Goal: Information Seeking & Learning: Learn about a topic

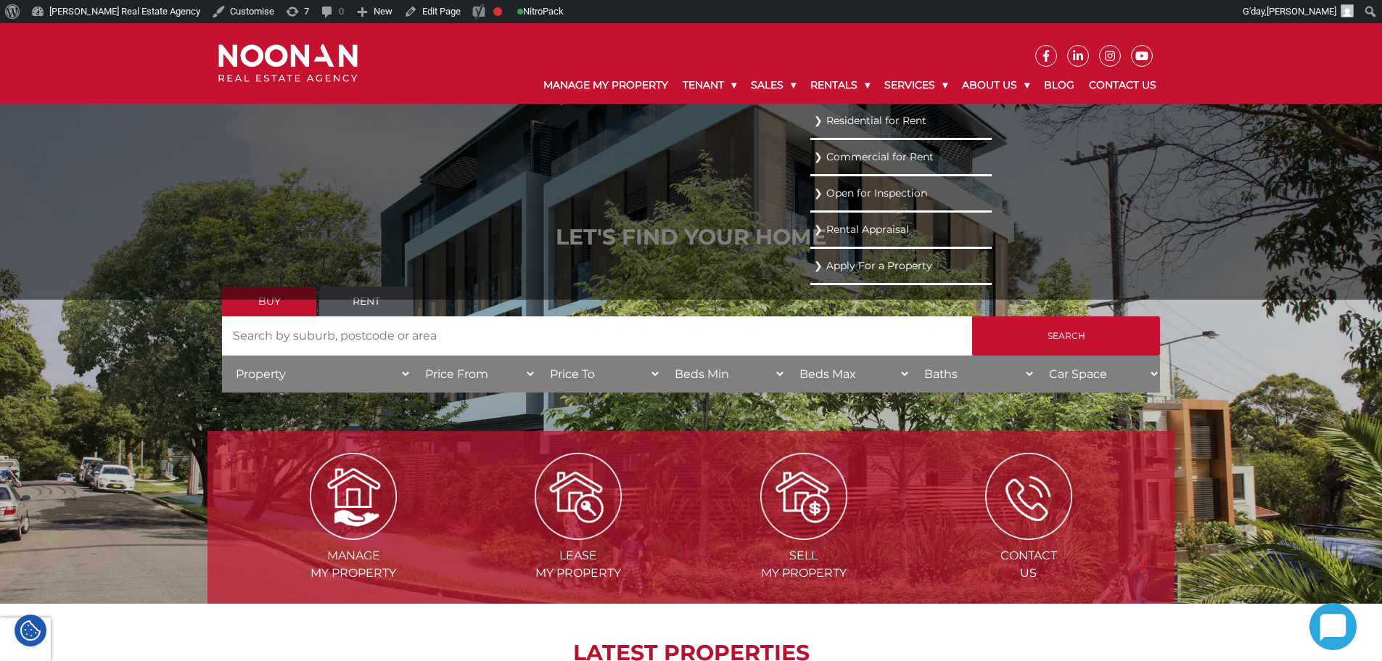
click at [850, 117] on link "Residential for Rent" at bounding box center [901, 121] width 174 height 20
click at [847, 112] on link "Residential for Rent" at bounding box center [901, 121] width 174 height 20
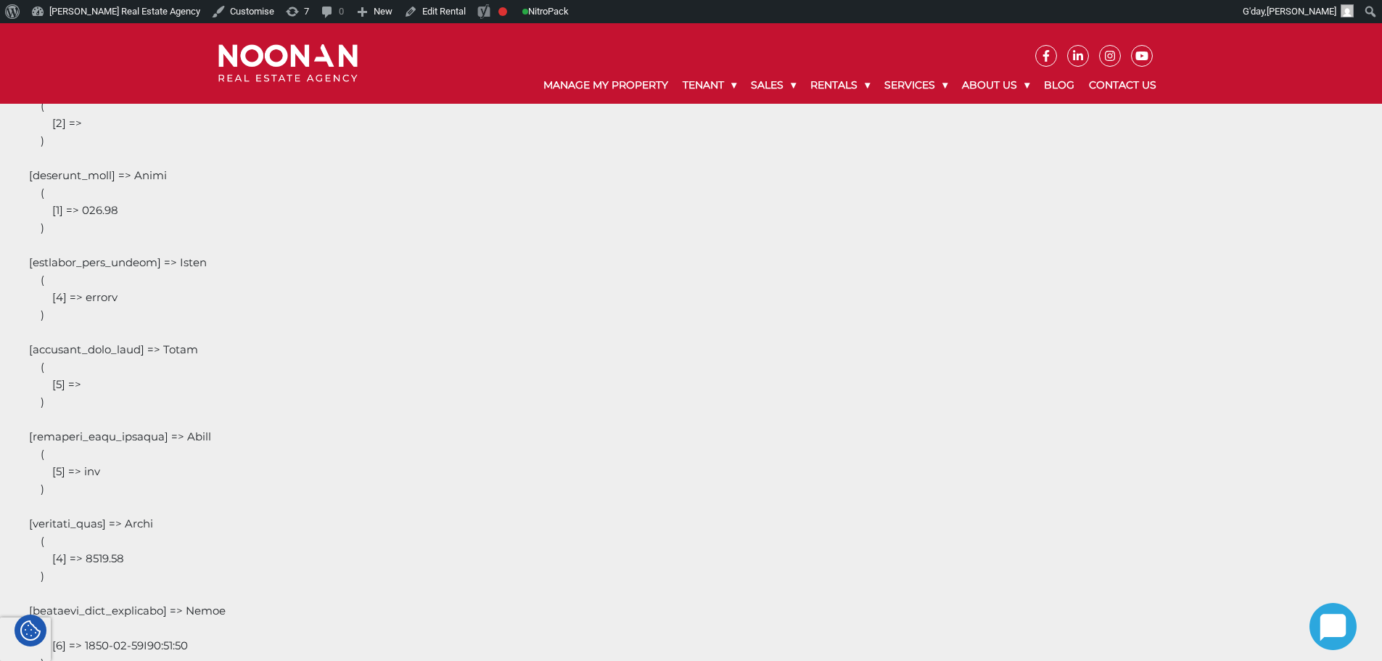
scroll to position [8414, 0]
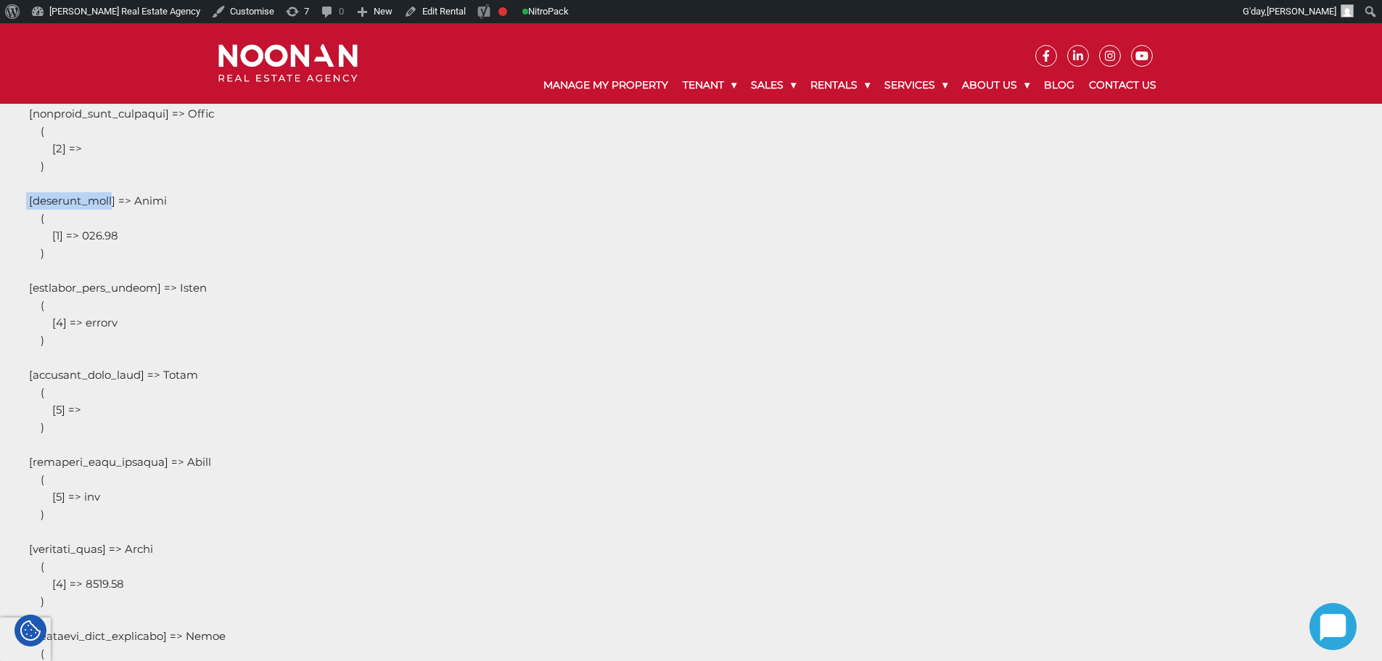
drag, startPoint x: 107, startPoint y: 201, endPoint x: 26, endPoint y: 198, distance: 81.3
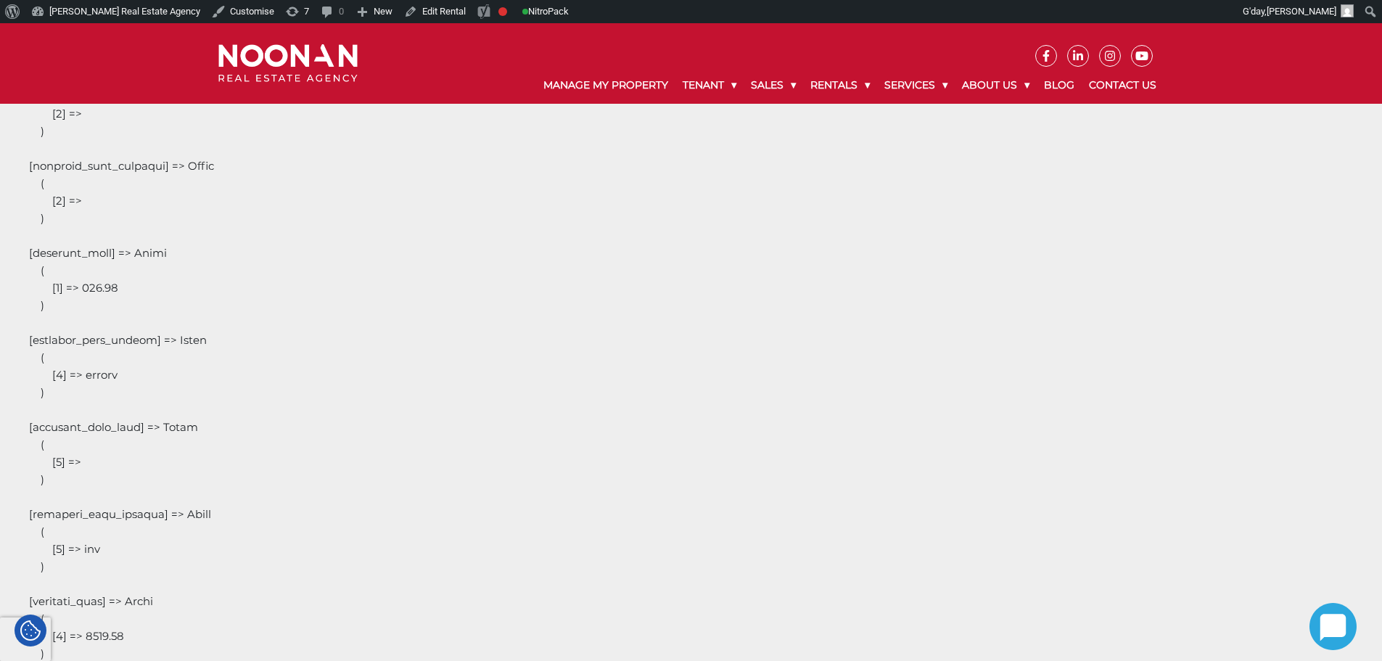
scroll to position [8335, 0]
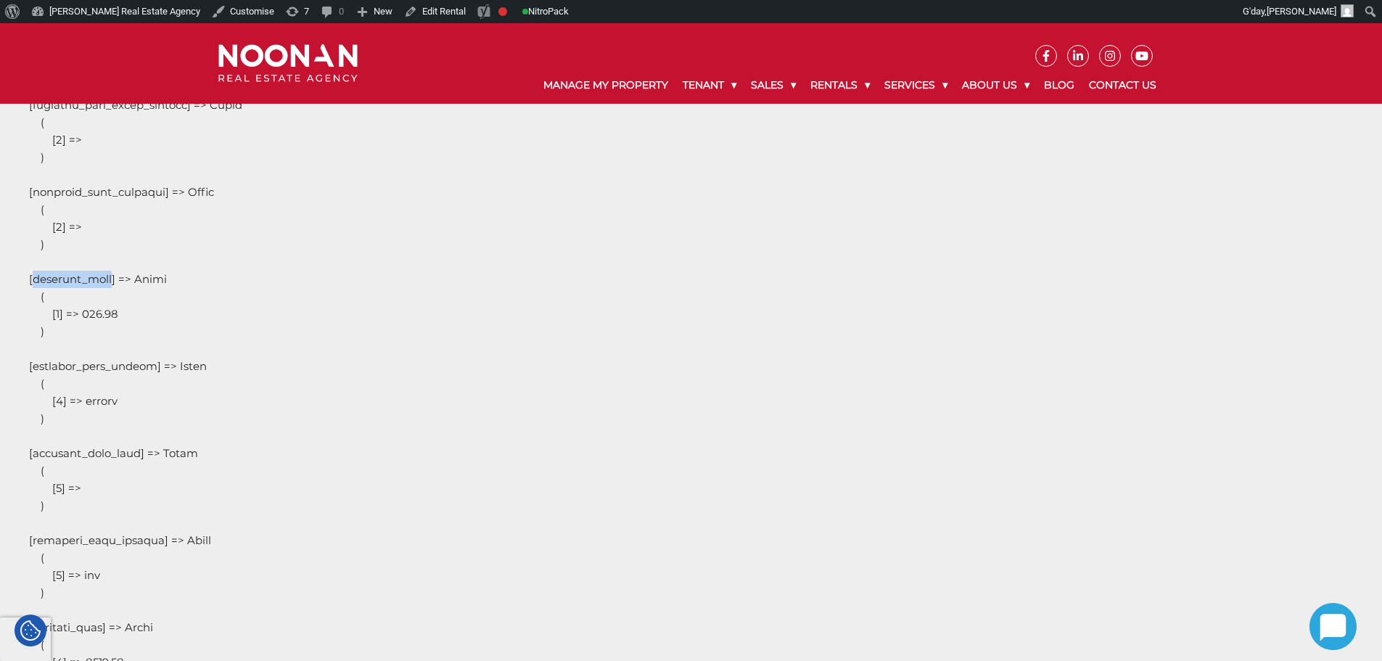
drag, startPoint x: 34, startPoint y: 281, endPoint x: 107, endPoint y: 281, distance: 72.5
copy pre "property_rent"
drag, startPoint x: 35, startPoint y: 367, endPoint x: 148, endPoint y: 365, distance: 113.2
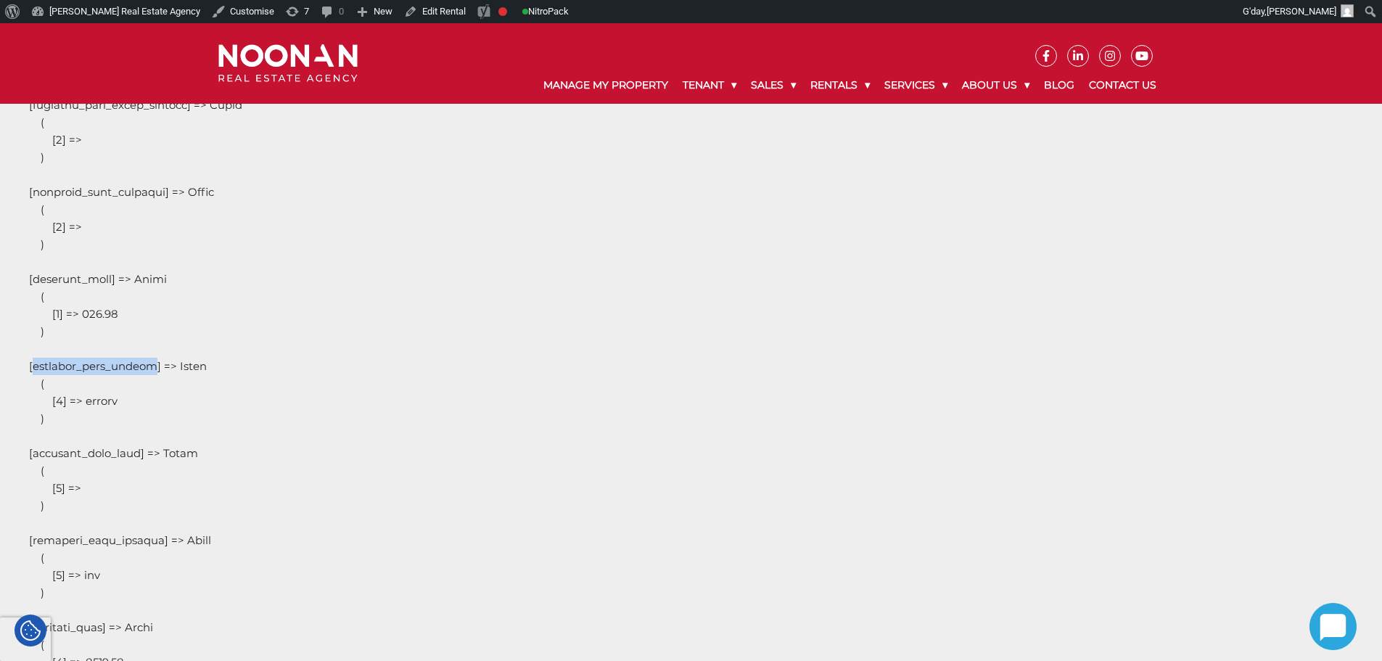
copy pre "property_rent_period"
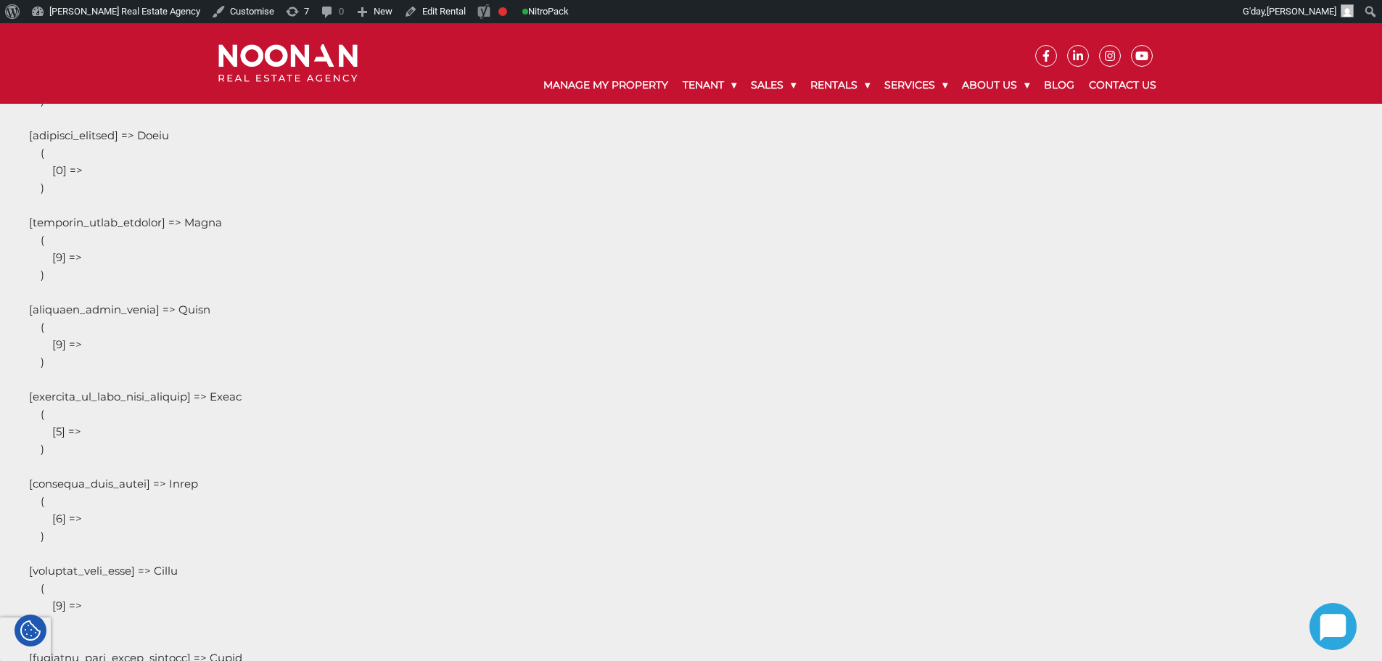
scroll to position [7683, 0]
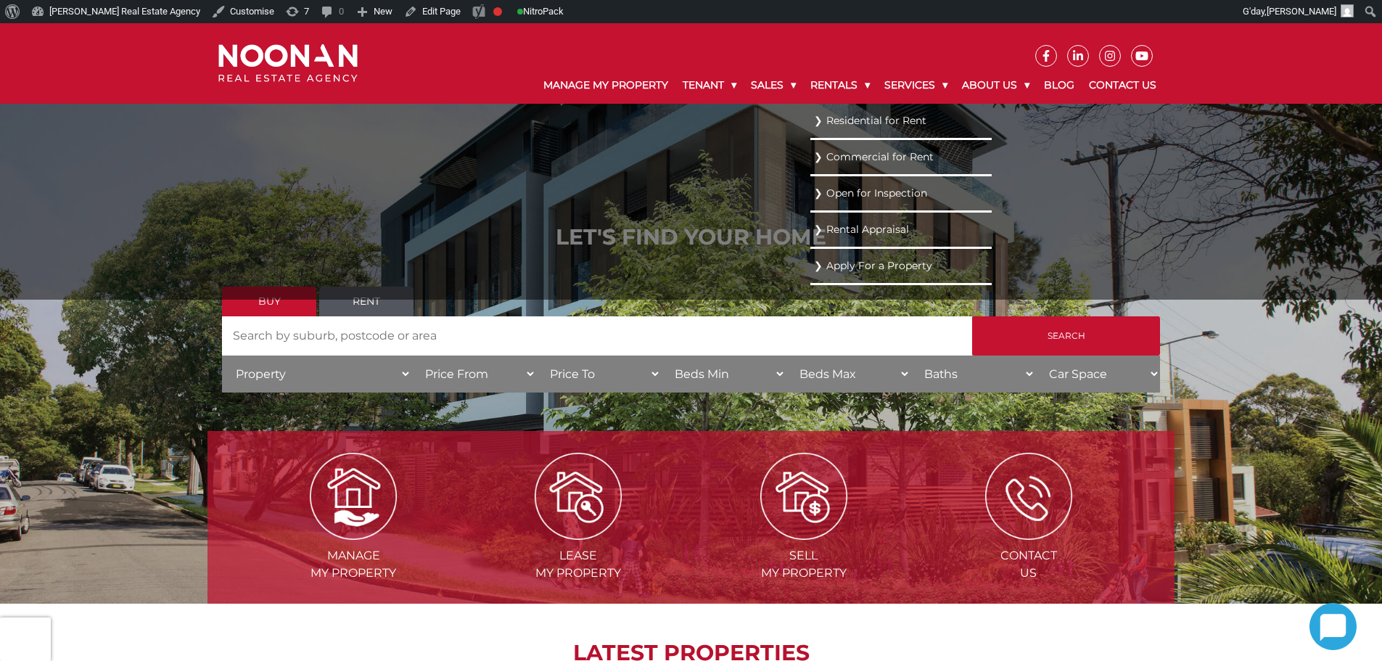
click at [841, 120] on link "Residential for Rent" at bounding box center [901, 121] width 174 height 20
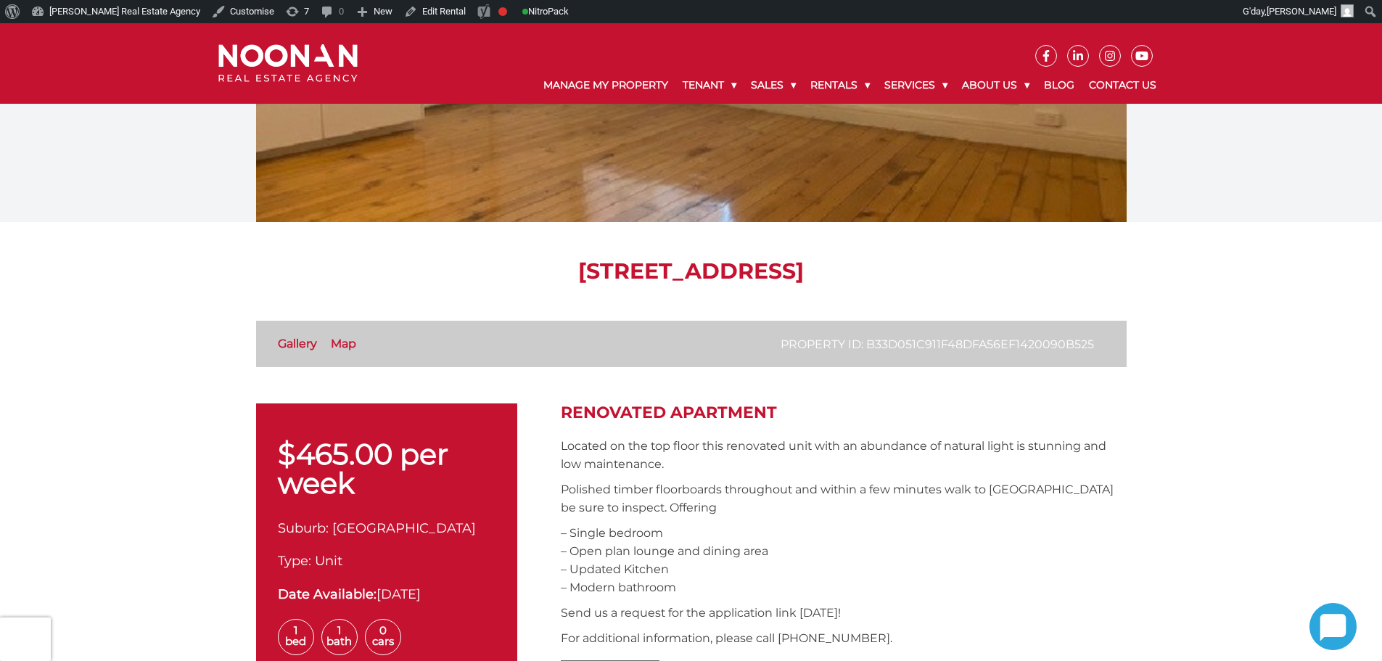
scroll to position [290, 0]
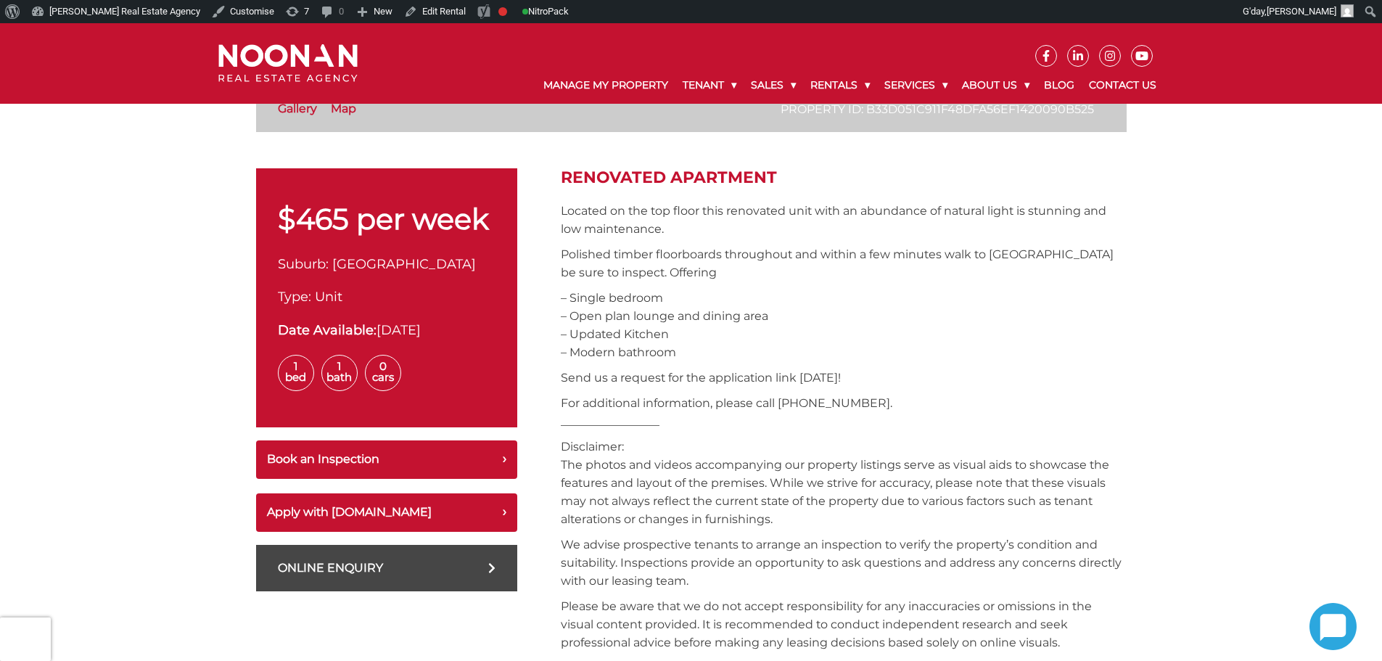
scroll to position [218, 0]
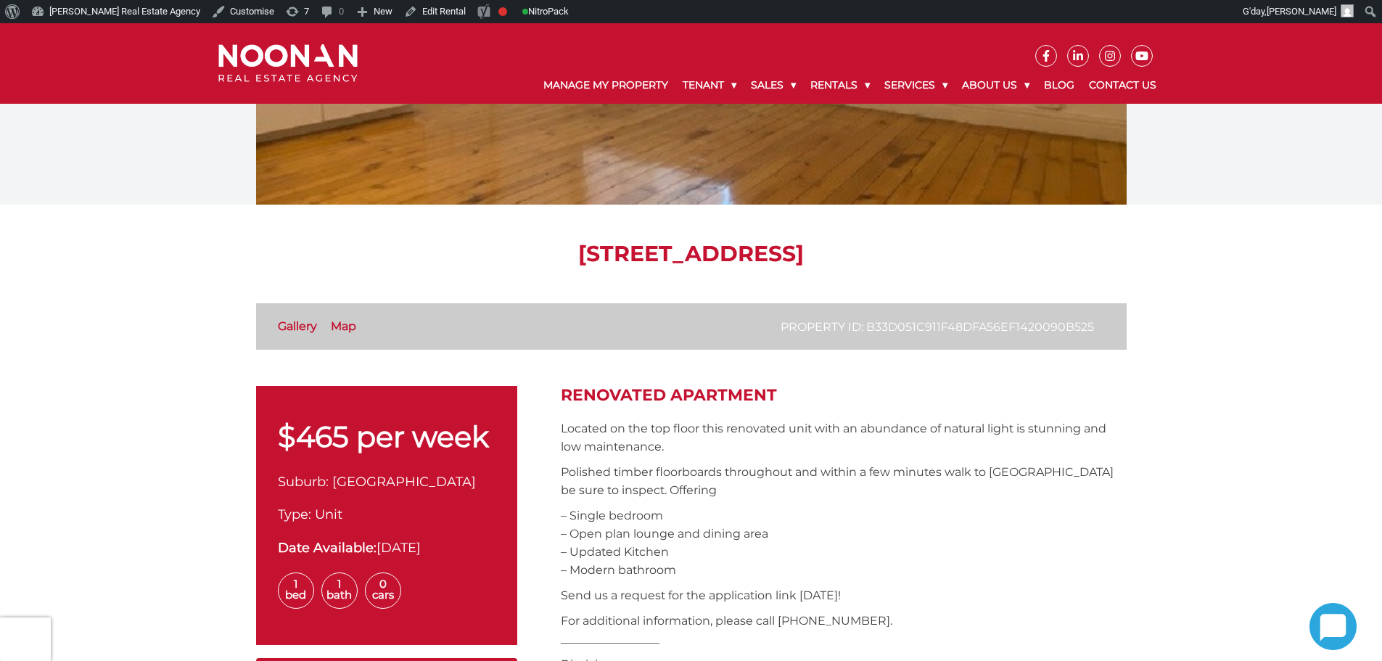
click at [751, 263] on h1 "12 Pitt Street, Mortdale NSW 2223" at bounding box center [691, 254] width 870 height 26
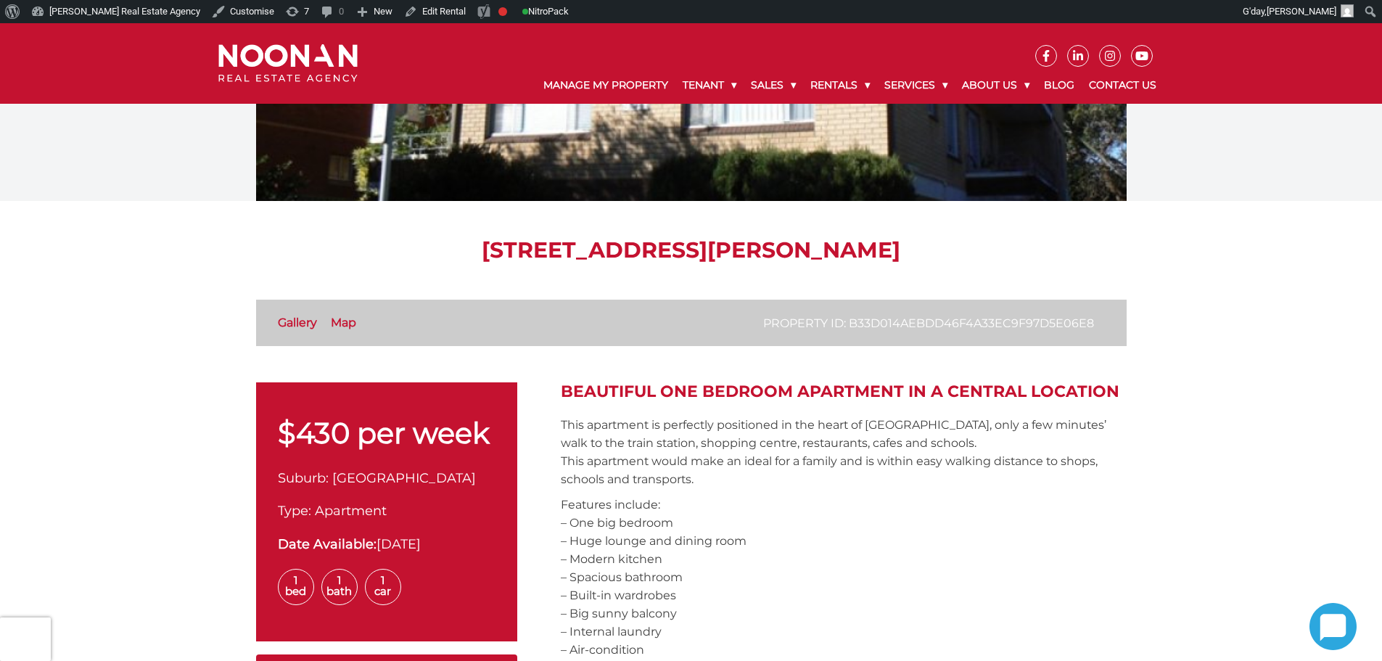
scroll to position [363, 0]
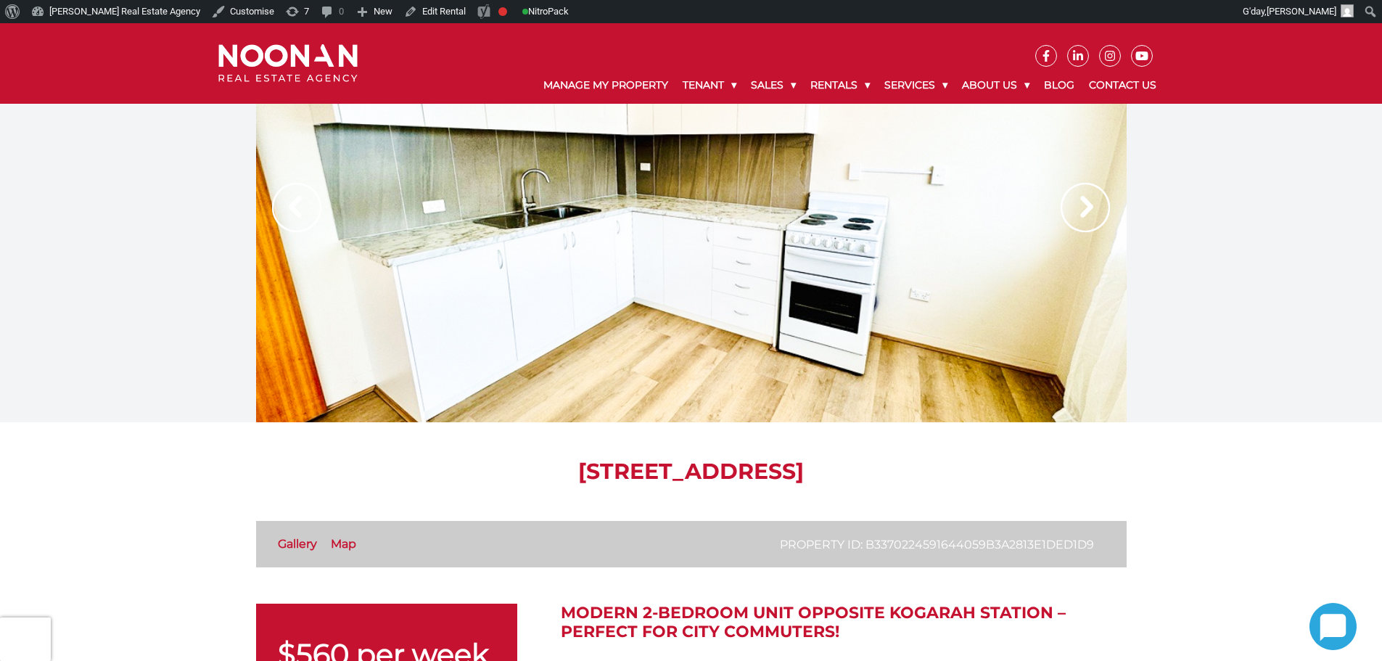
scroll to position [218, 0]
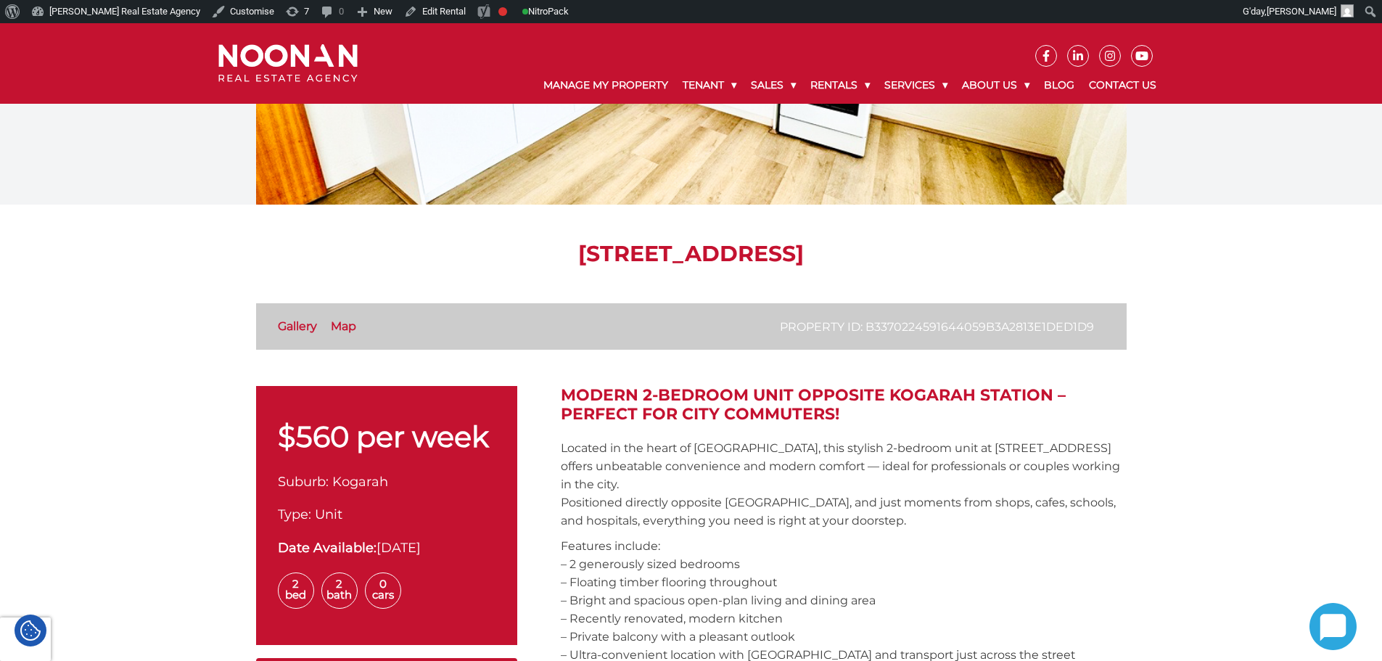
click at [855, 416] on h2 "Modern 2-Bedroom Unit Opposite Kogarah Station – Perfect for City Commuters!" at bounding box center [844, 405] width 566 height 38
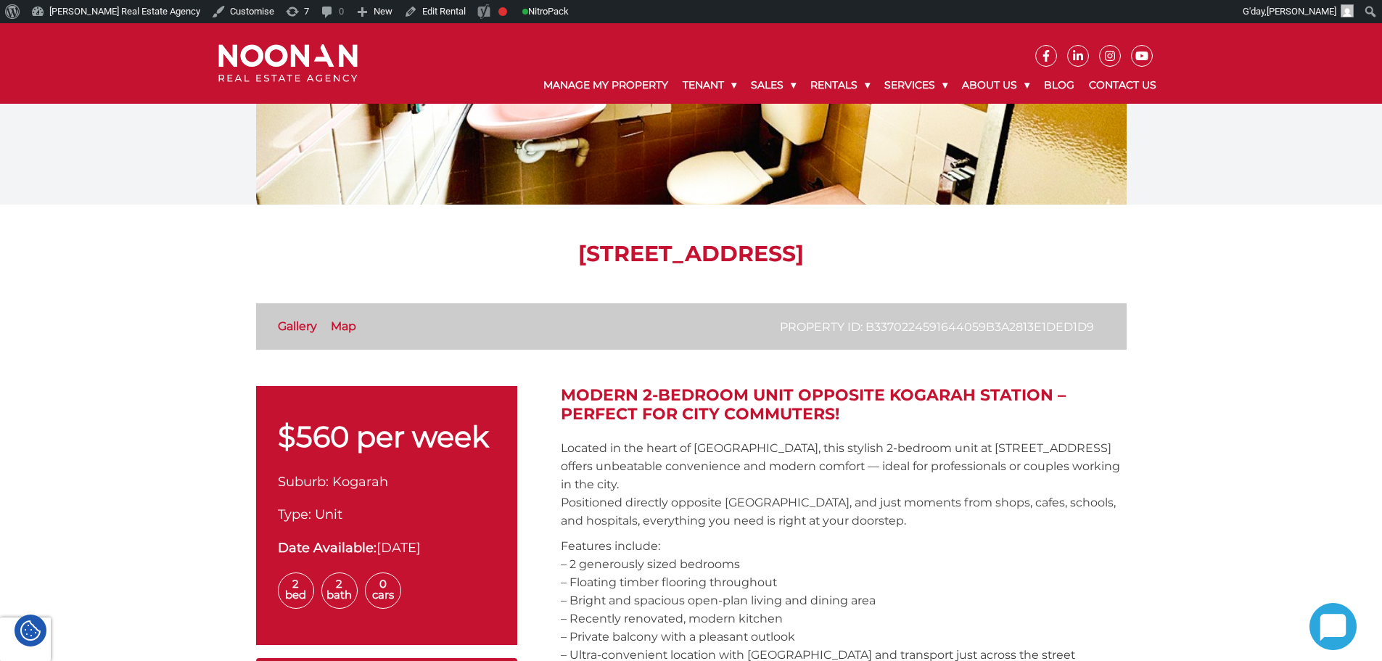
click at [856, 424] on h2 "Modern 2-Bedroom Unit Opposite Kogarah Station – Perfect for City Commuters!" at bounding box center [844, 405] width 566 height 38
drag, startPoint x: 842, startPoint y: 410, endPoint x: 571, endPoint y: 394, distance: 271.8
click at [582, 400] on h2 "Modern 2-Bedroom Unit Opposite Kogarah Station – Perfect for City Commuters!" at bounding box center [844, 405] width 566 height 38
click at [590, 395] on h2 "Modern 2-Bedroom Unit Opposite Kogarah Station – Perfect for City Commuters!" at bounding box center [844, 405] width 566 height 38
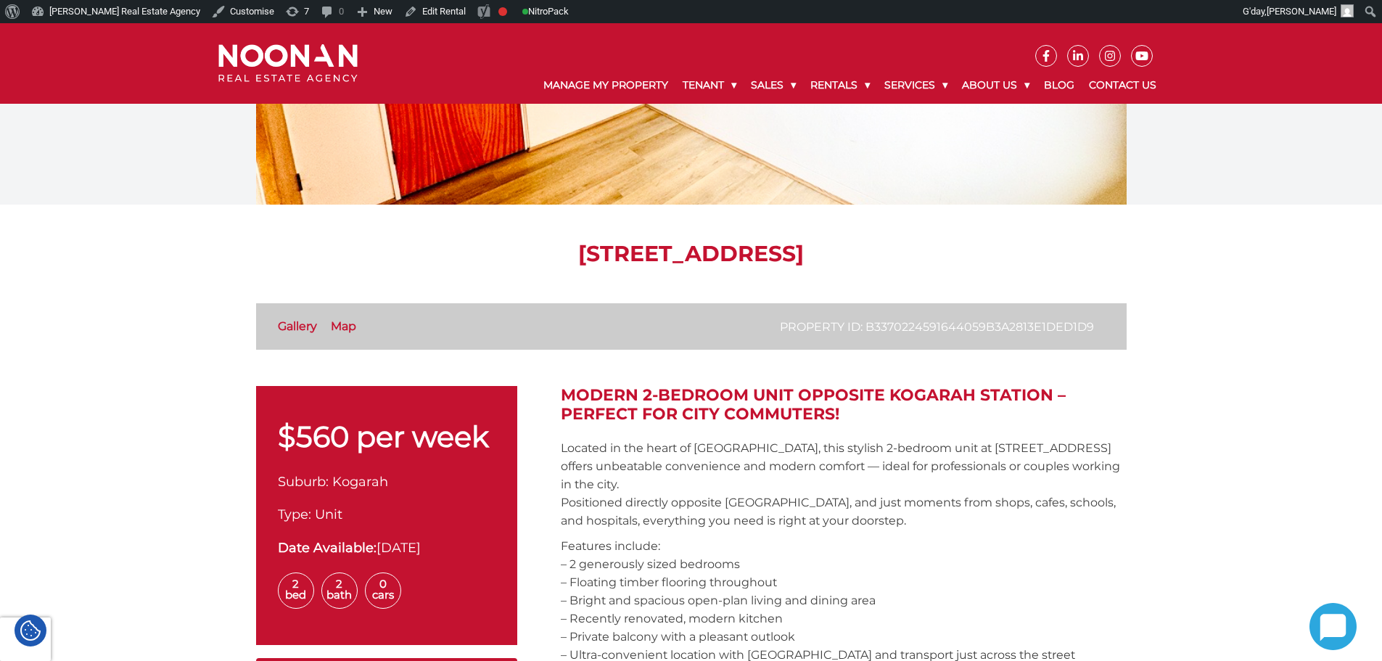
drag, startPoint x: 595, startPoint y: 399, endPoint x: 867, endPoint y: 413, distance: 272.4
click at [862, 419] on h2 "Modern 2-Bedroom Unit Opposite Kogarah Station – Perfect for City Commuters!" at bounding box center [844, 405] width 566 height 38
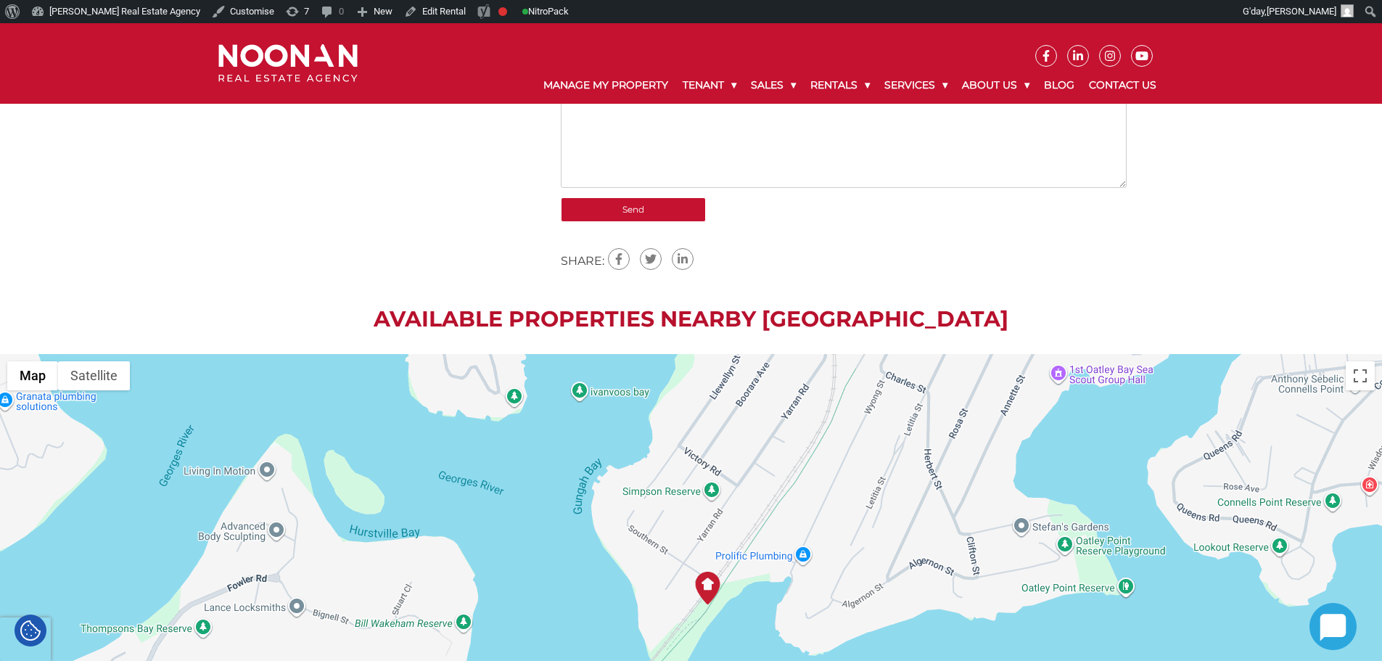
scroll to position [1748, 0]
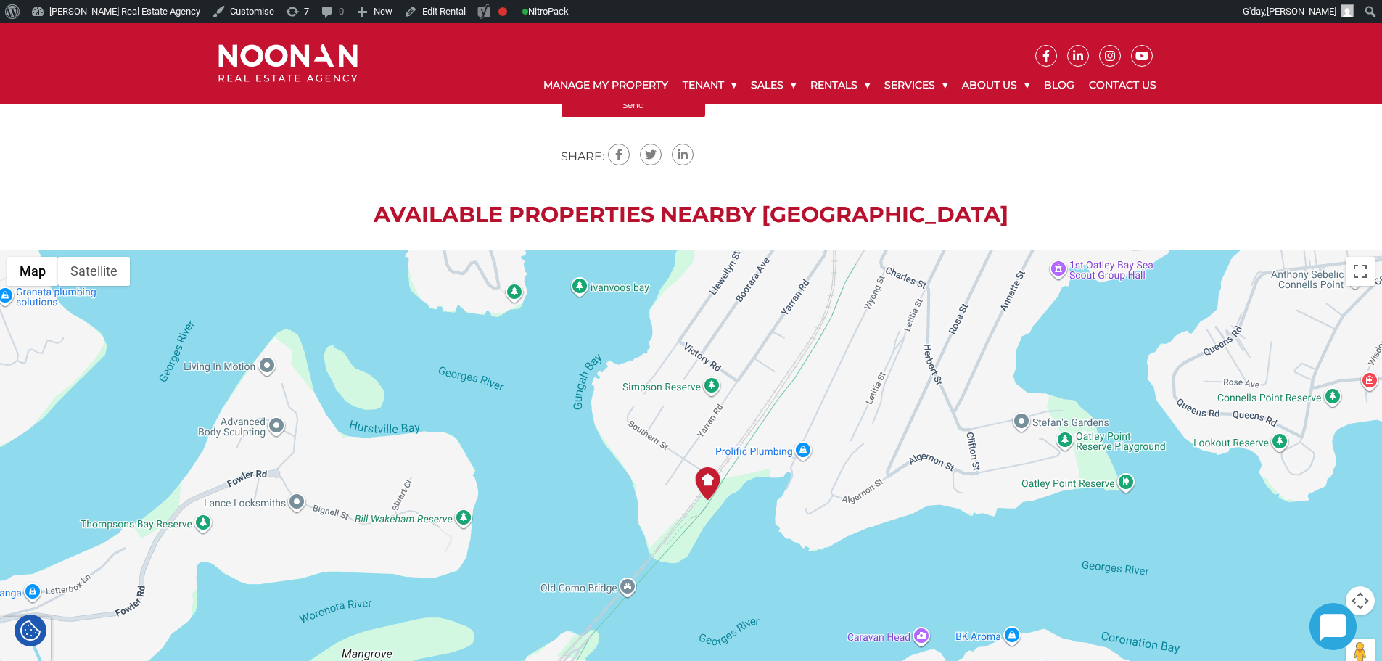
click at [711, 471] on img at bounding box center [707, 483] width 33 height 33
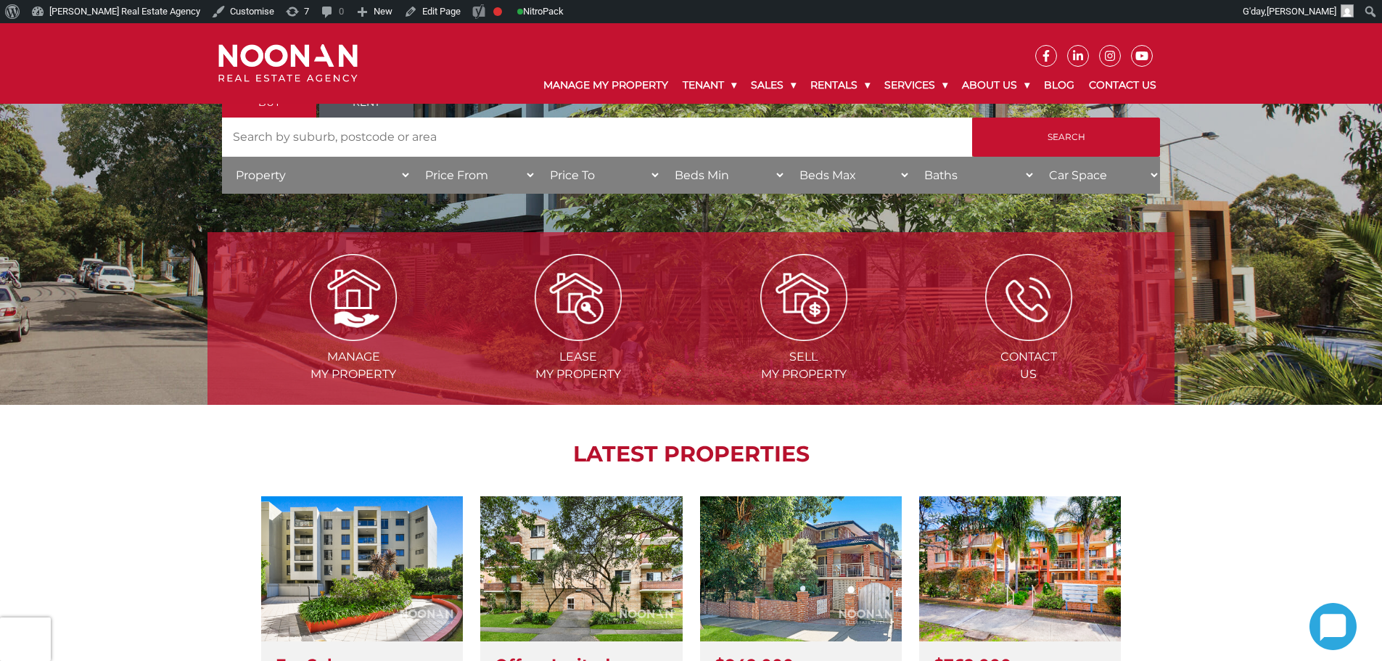
scroll to position [73, 0]
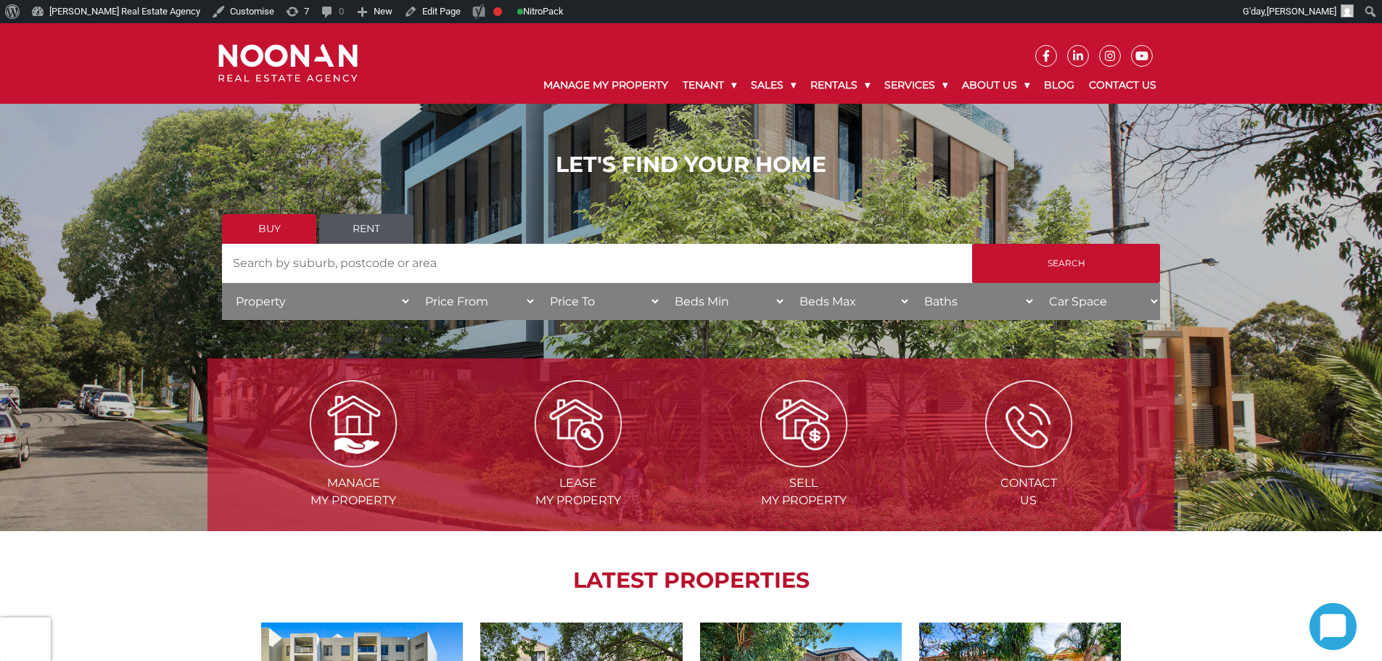
click at [376, 229] on link "Rent" at bounding box center [366, 229] width 94 height 30
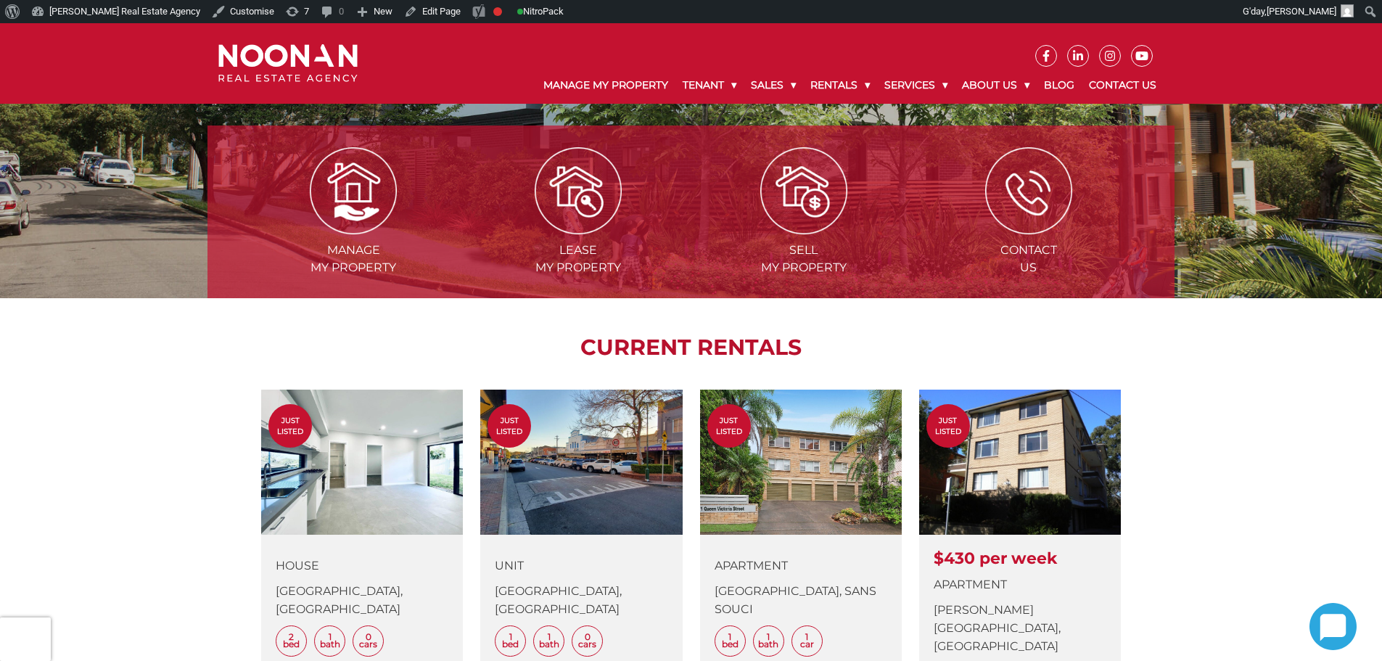
scroll to position [145, 0]
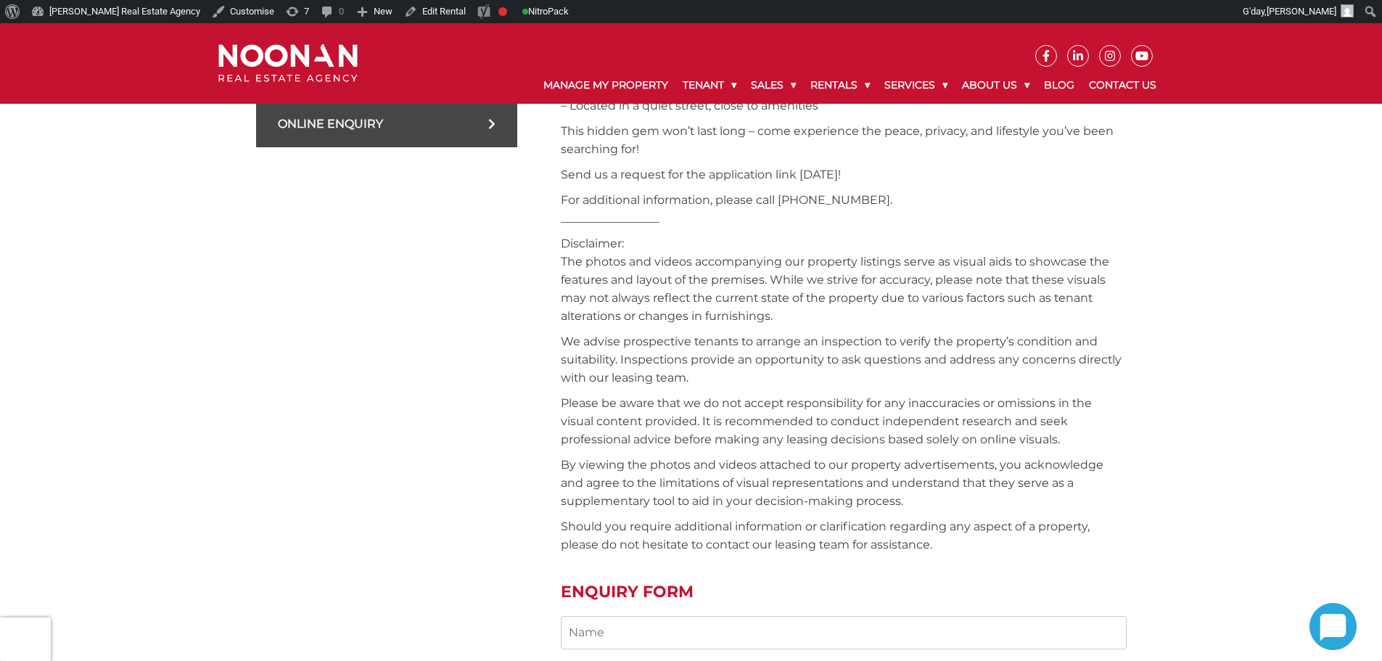
scroll to position [879, 0]
drag, startPoint x: 69, startPoint y: 284, endPoint x: 170, endPoint y: 295, distance: 101.4
click at [150, 295] on div "[STREET_ADDRESS] Property ID: b33e015642e94c7e9442c087604710bd Gallery Map $620…" at bounding box center [691, 548] width 1382 height 2808
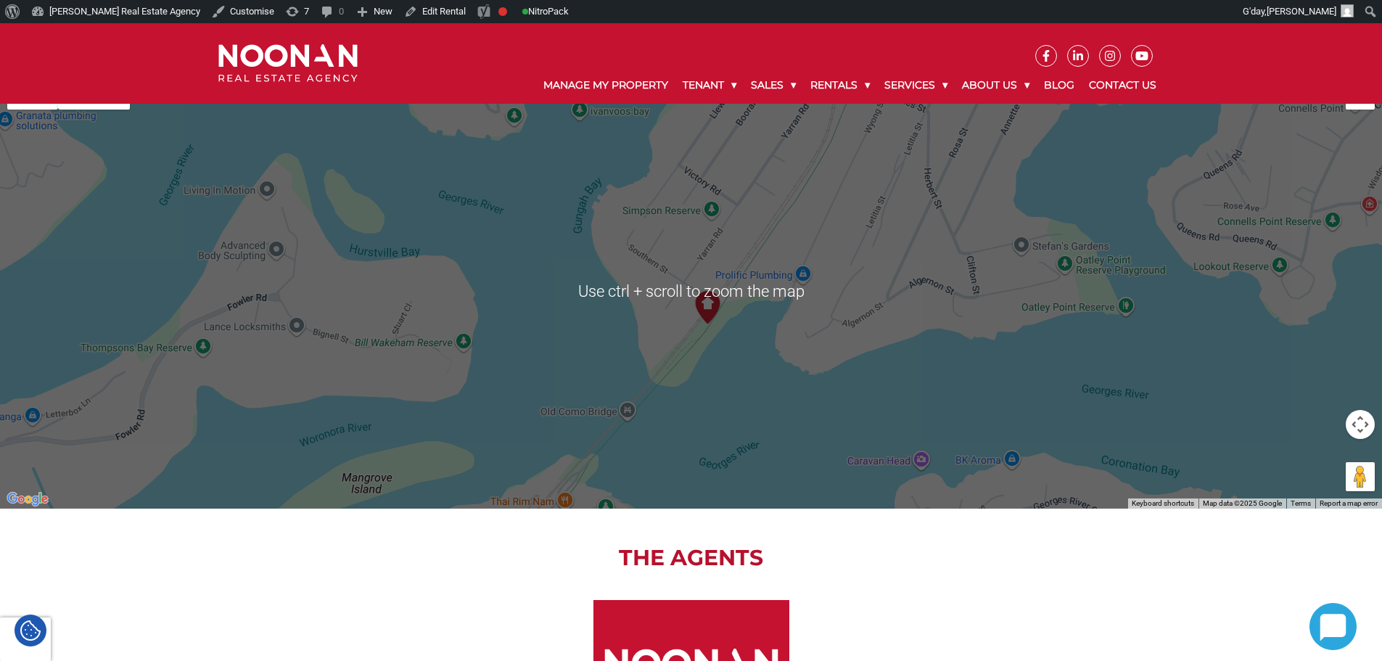
scroll to position [1822, 0]
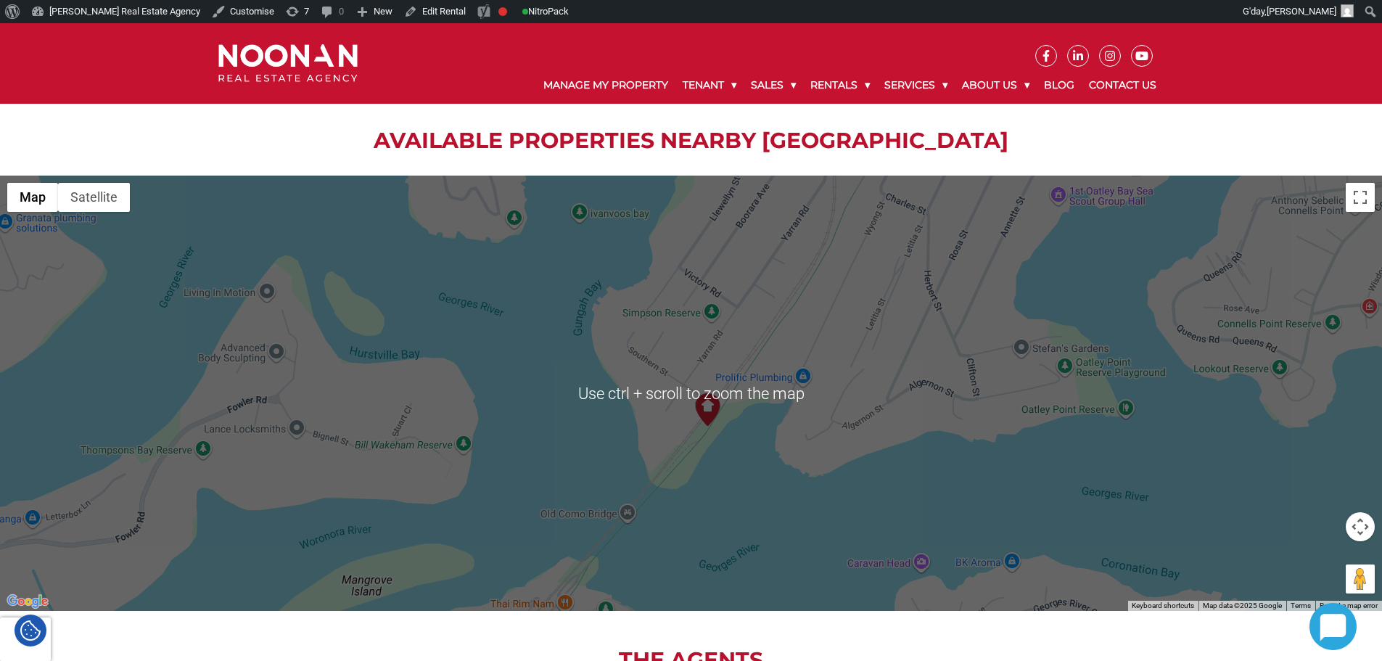
click at [709, 410] on img at bounding box center [707, 409] width 33 height 33
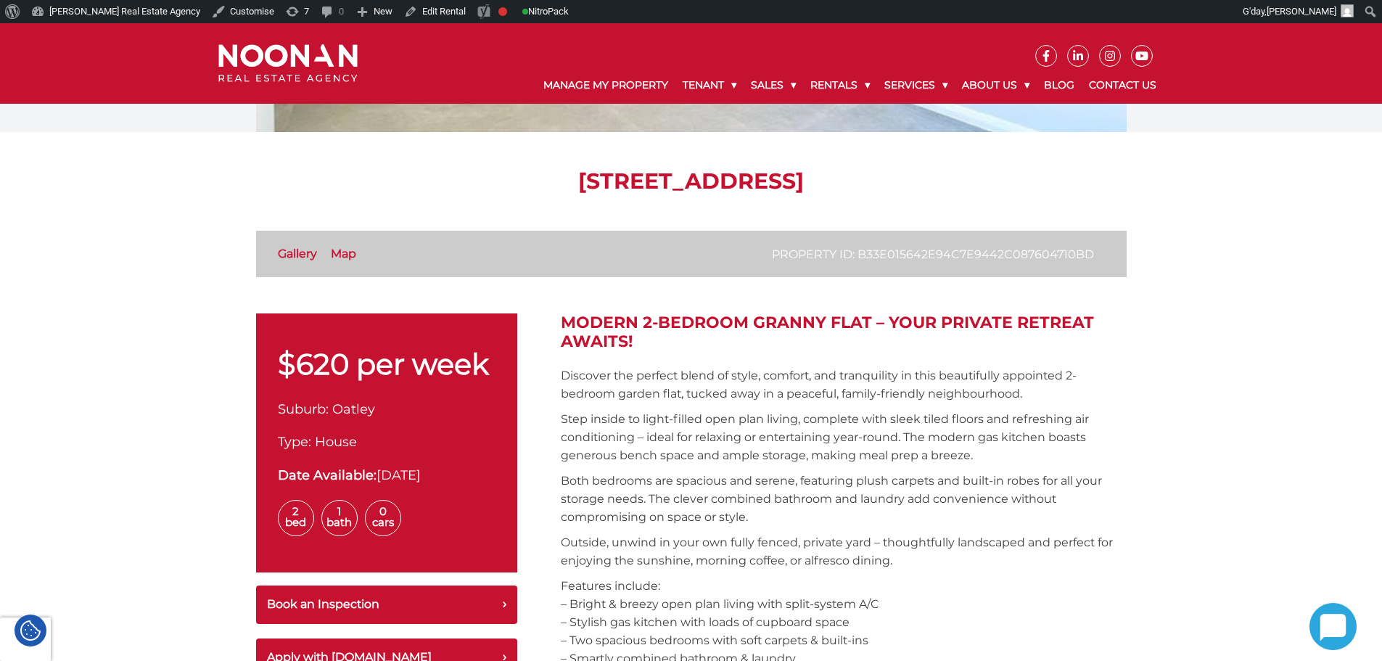
scroll to position [0, 0]
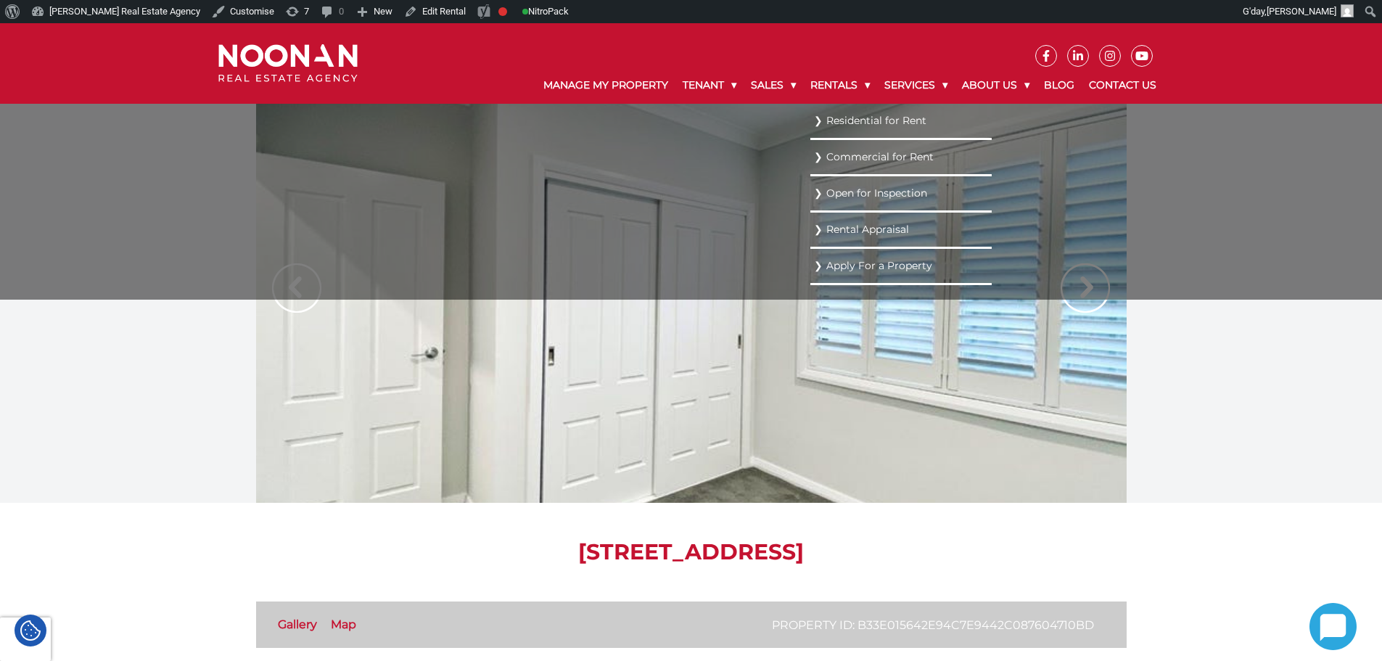
click at [824, 118] on link "Residential for Rent" at bounding box center [901, 121] width 174 height 20
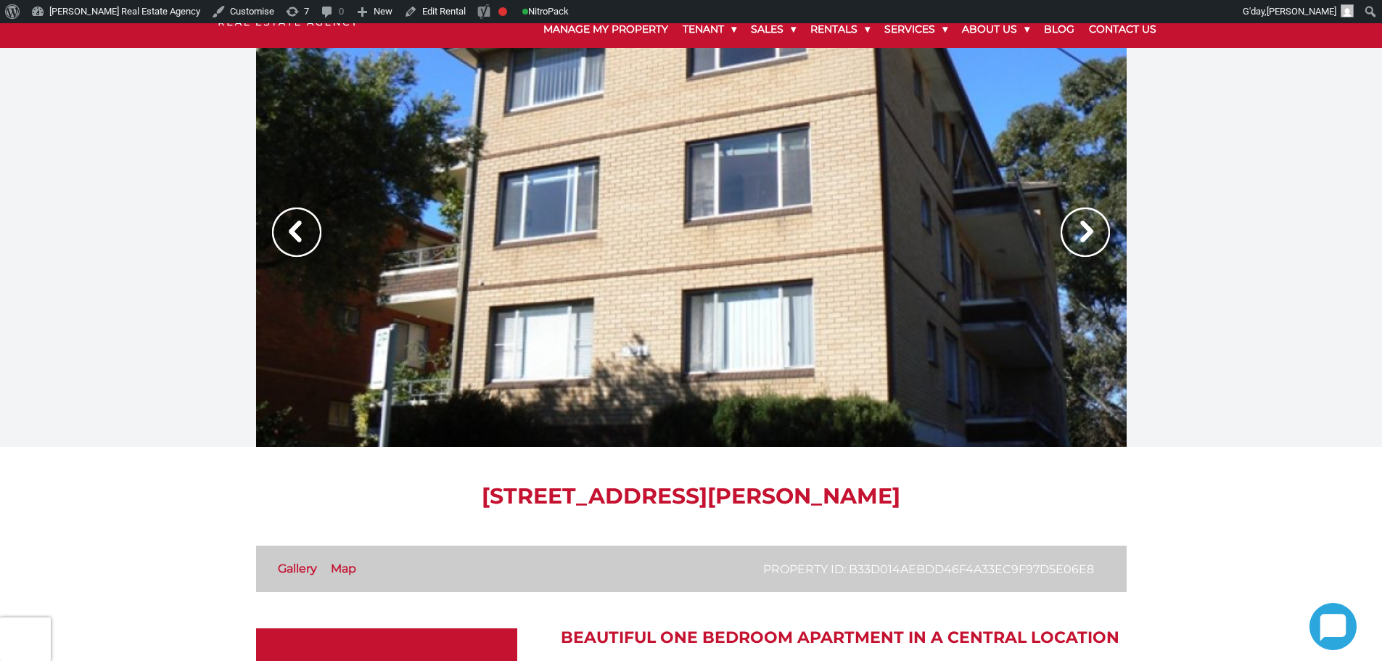
scroll to position [73, 0]
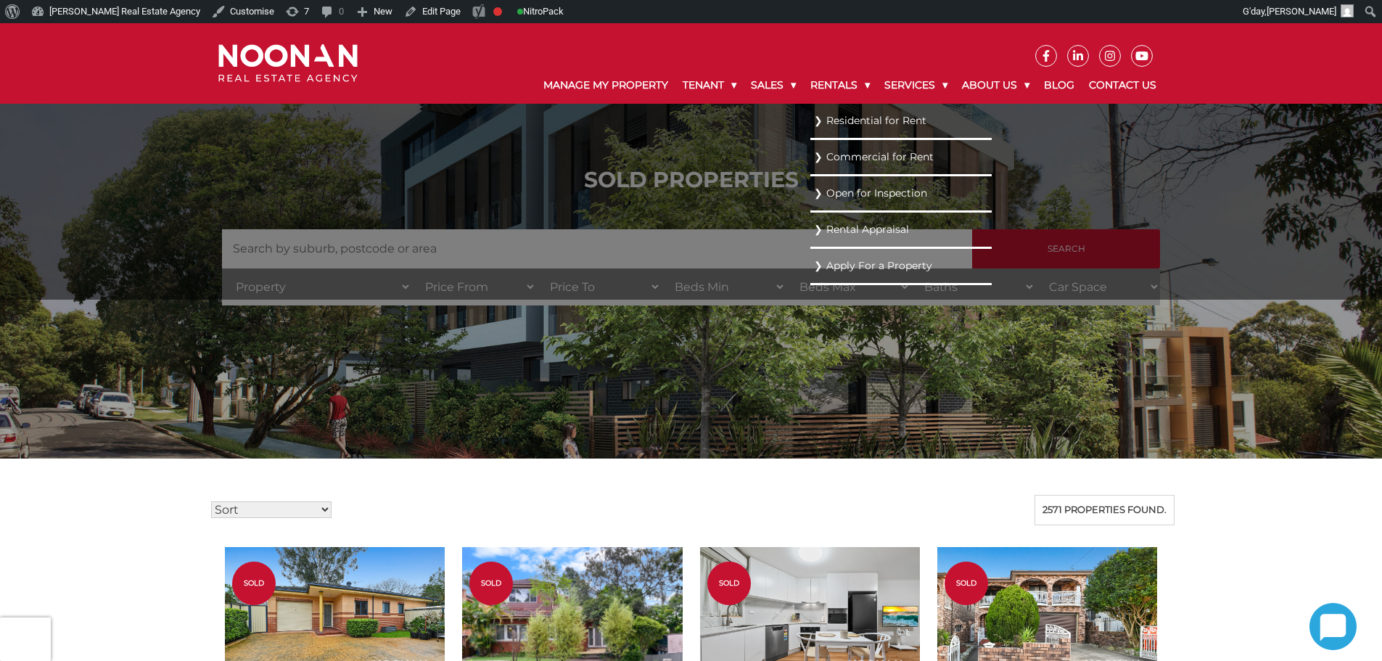
click at [831, 116] on link "Residential for Rent" at bounding box center [901, 121] width 174 height 20
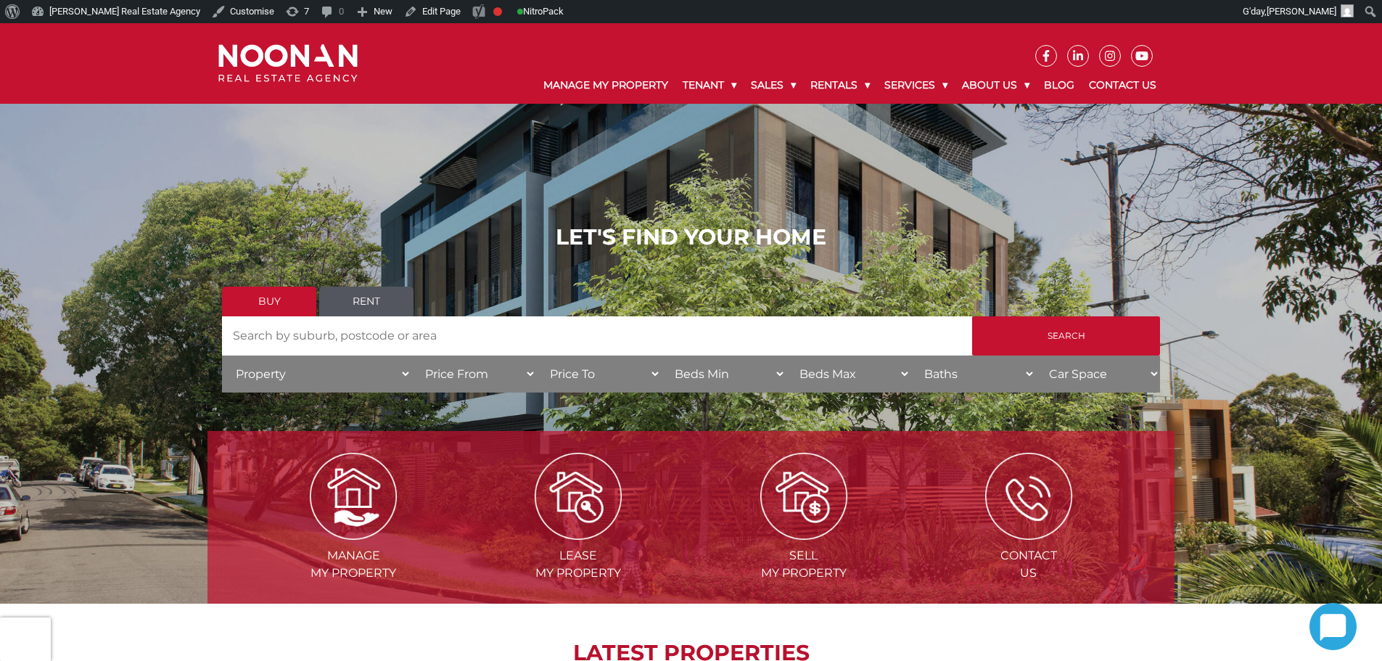
scroll to position [145, 0]
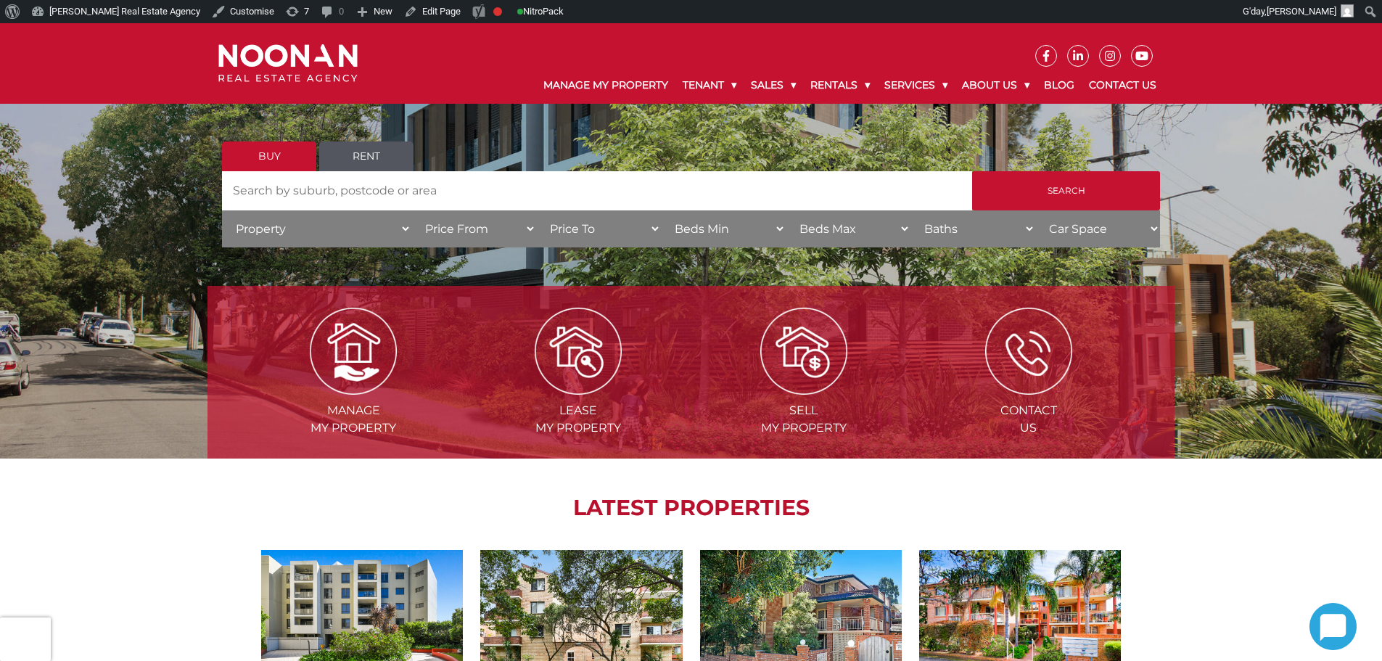
click at [355, 156] on link "Rent" at bounding box center [366, 156] width 94 height 30
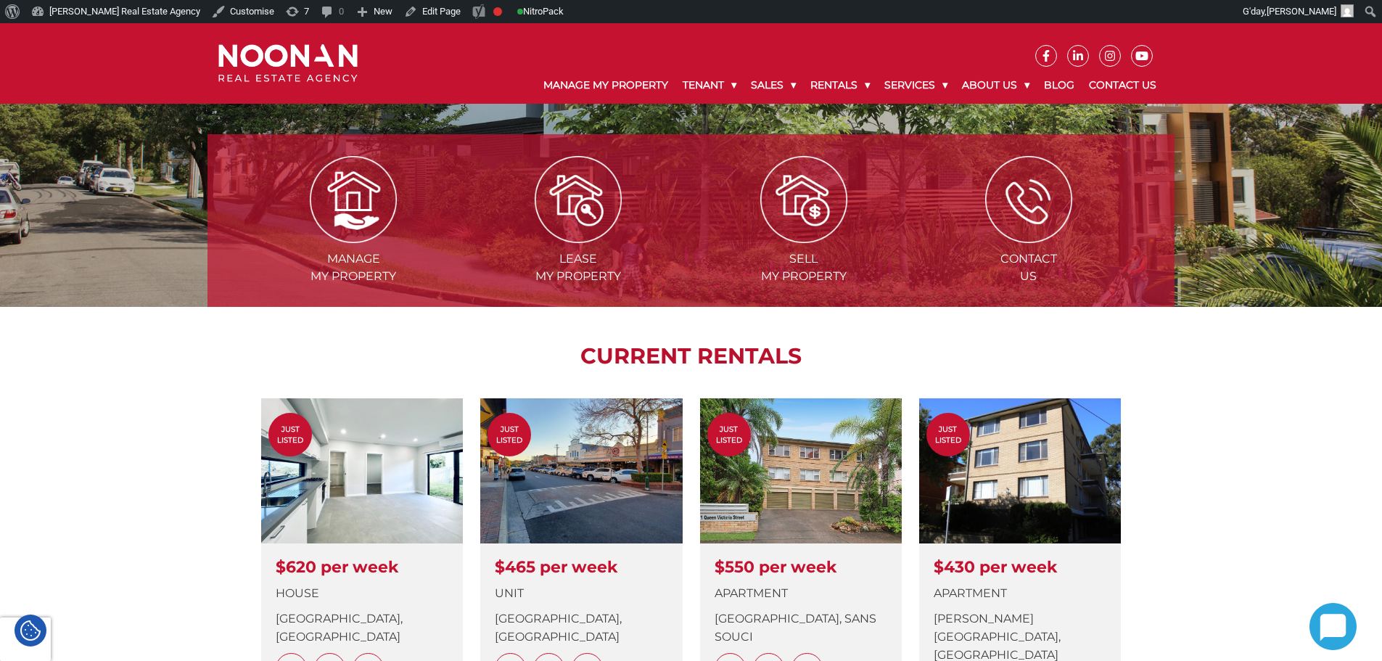
scroll to position [290, 0]
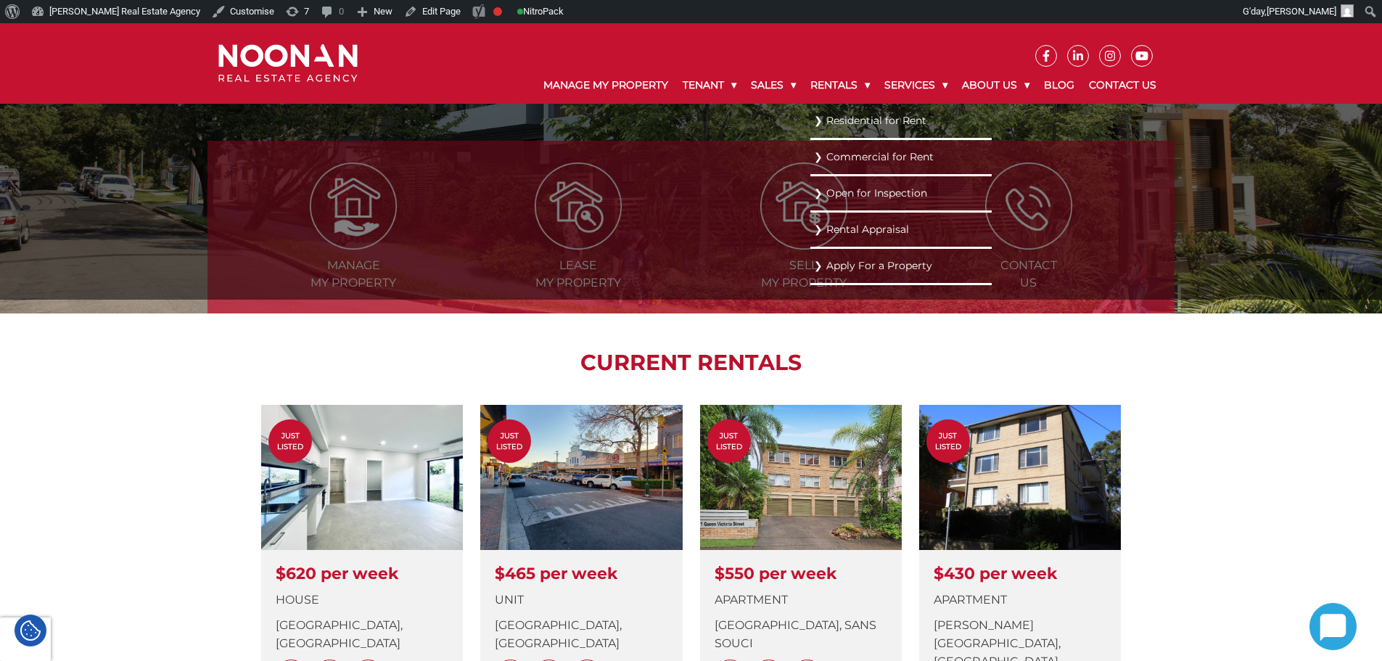
click at [836, 120] on link "Residential for Rent" at bounding box center [901, 121] width 174 height 20
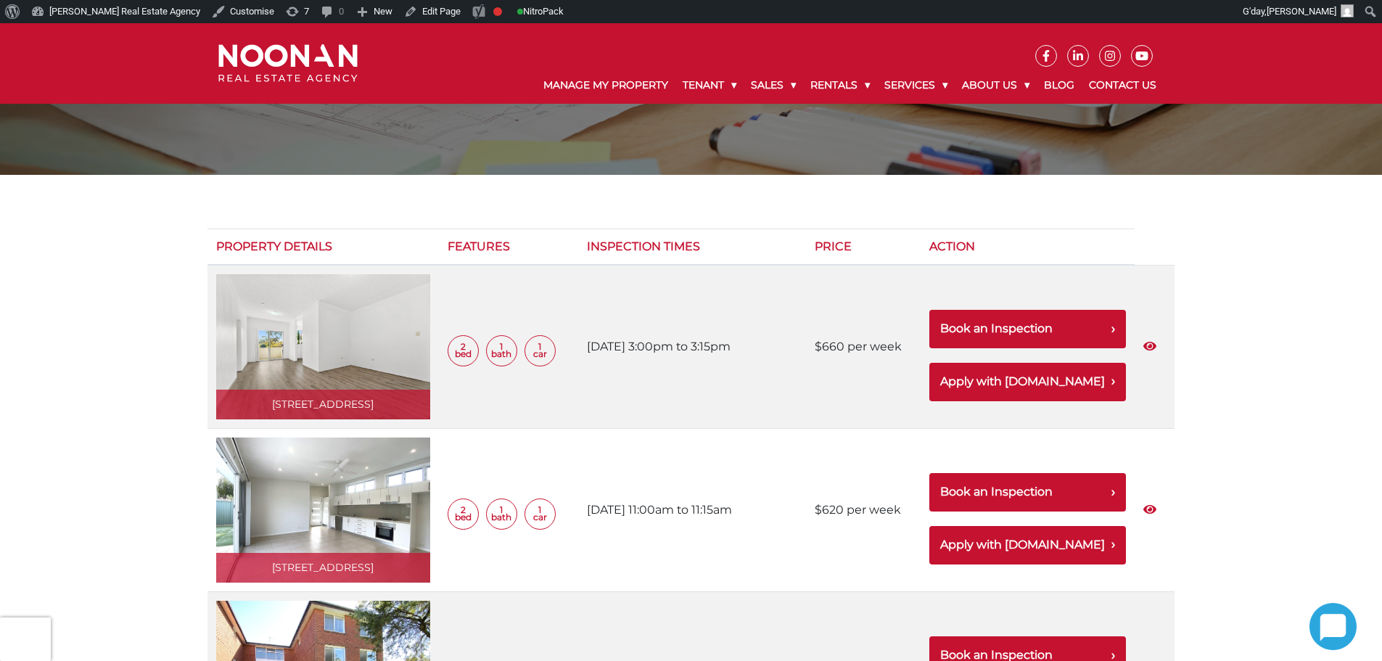
scroll to position [112, 0]
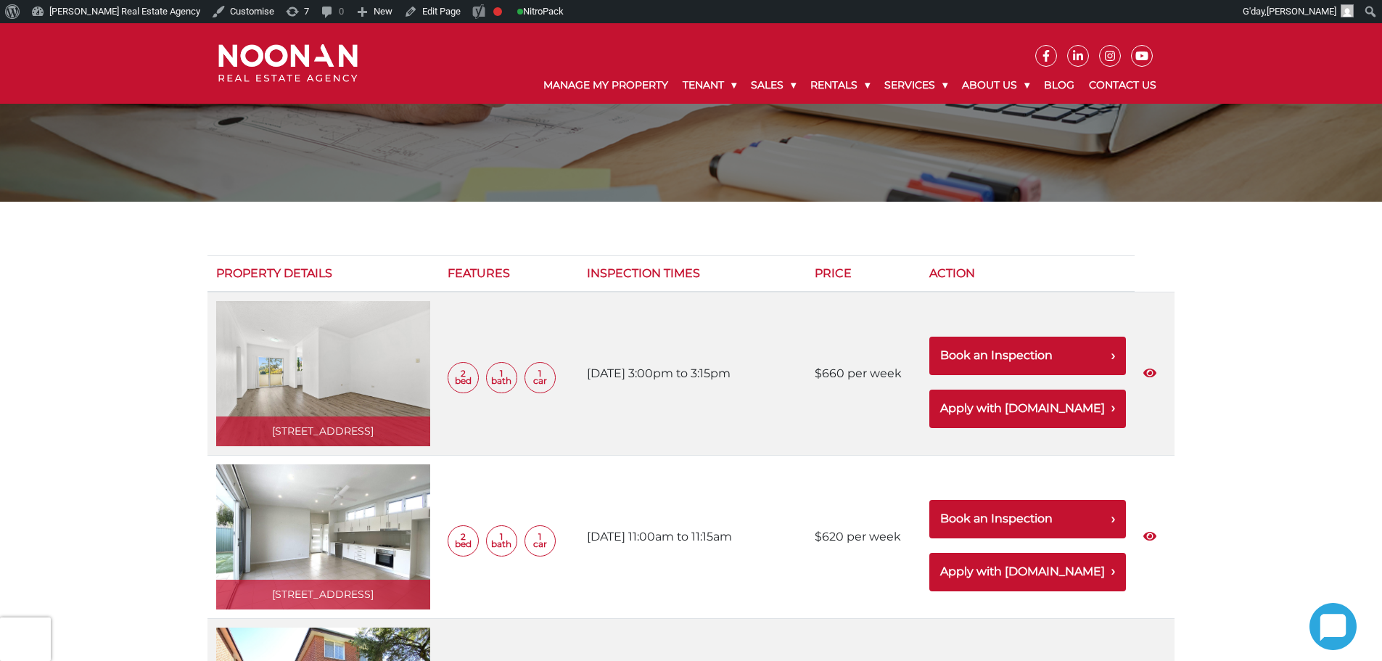
drag, startPoint x: 853, startPoint y: 377, endPoint x: 886, endPoint y: 377, distance: 33.4
click at [854, 377] on td "$660 per week" at bounding box center [863, 374] width 115 height 164
click at [865, 377] on td "$660 per week" at bounding box center [863, 374] width 115 height 164
click at [886, 377] on td "$660 per week" at bounding box center [863, 374] width 115 height 164
click at [869, 374] on td "$660 per week" at bounding box center [863, 374] width 115 height 164
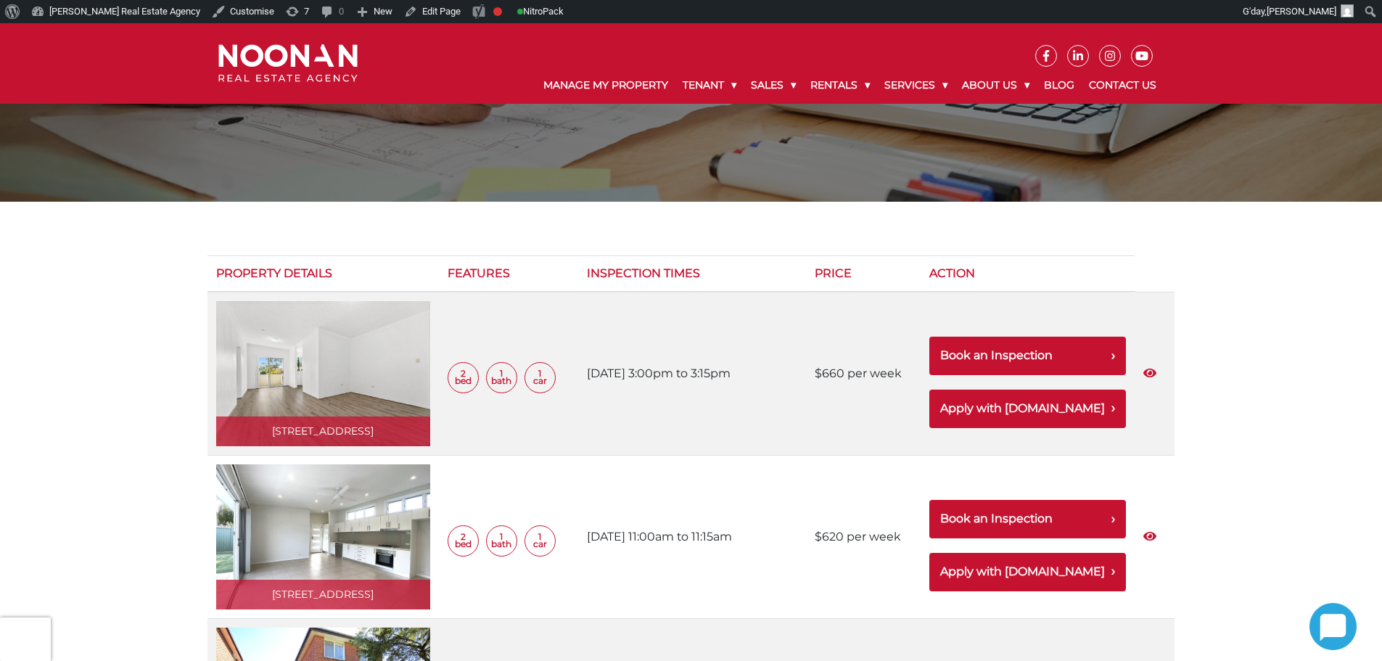
click at [860, 374] on td "$660 per week" at bounding box center [863, 374] width 115 height 164
drag, startPoint x: 847, startPoint y: 372, endPoint x: 887, endPoint y: 371, distance: 39.9
click at [887, 371] on td "$660 per week" at bounding box center [863, 374] width 115 height 164
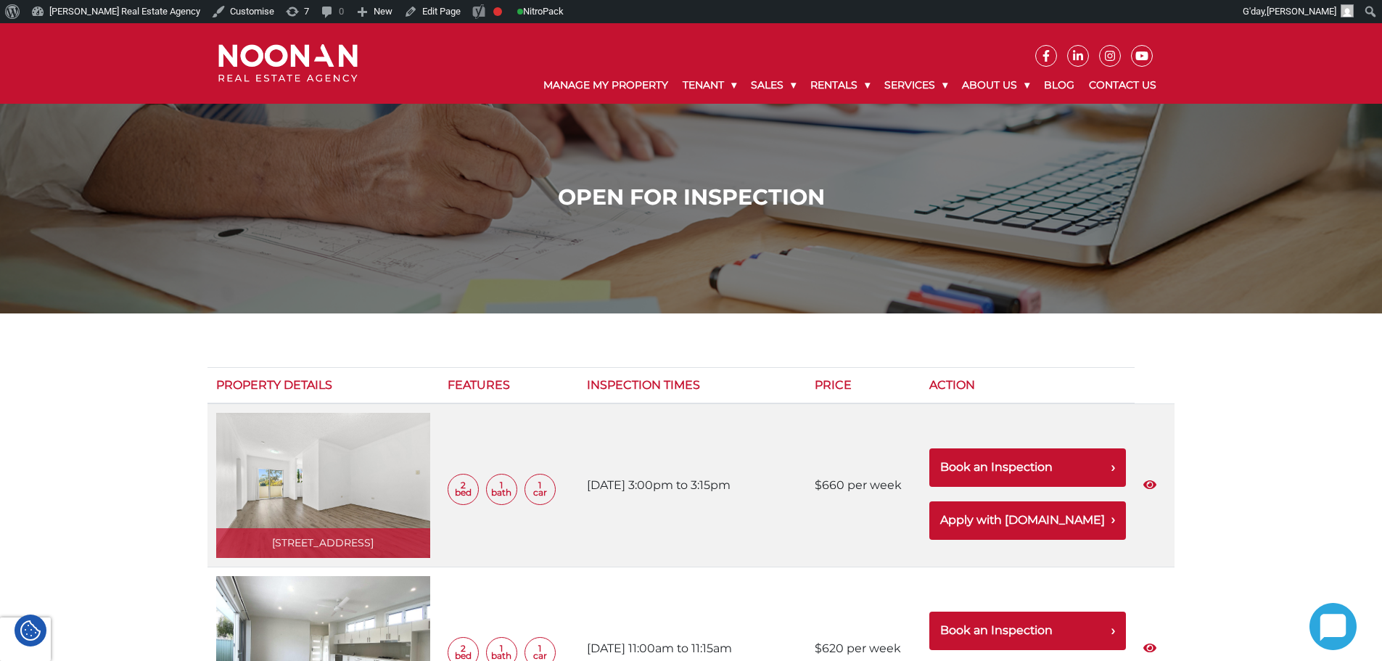
click at [298, 70] on img at bounding box center [287, 63] width 139 height 38
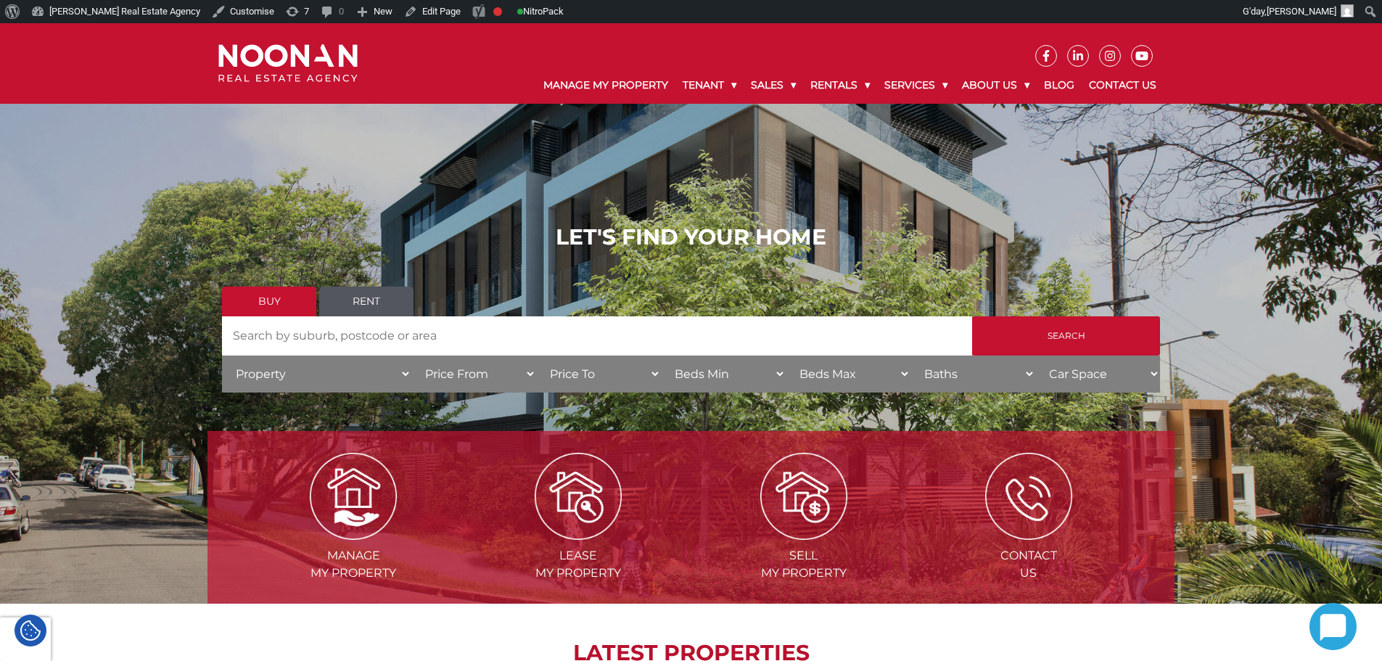
click at [357, 301] on link "Rent" at bounding box center [366, 302] width 94 height 30
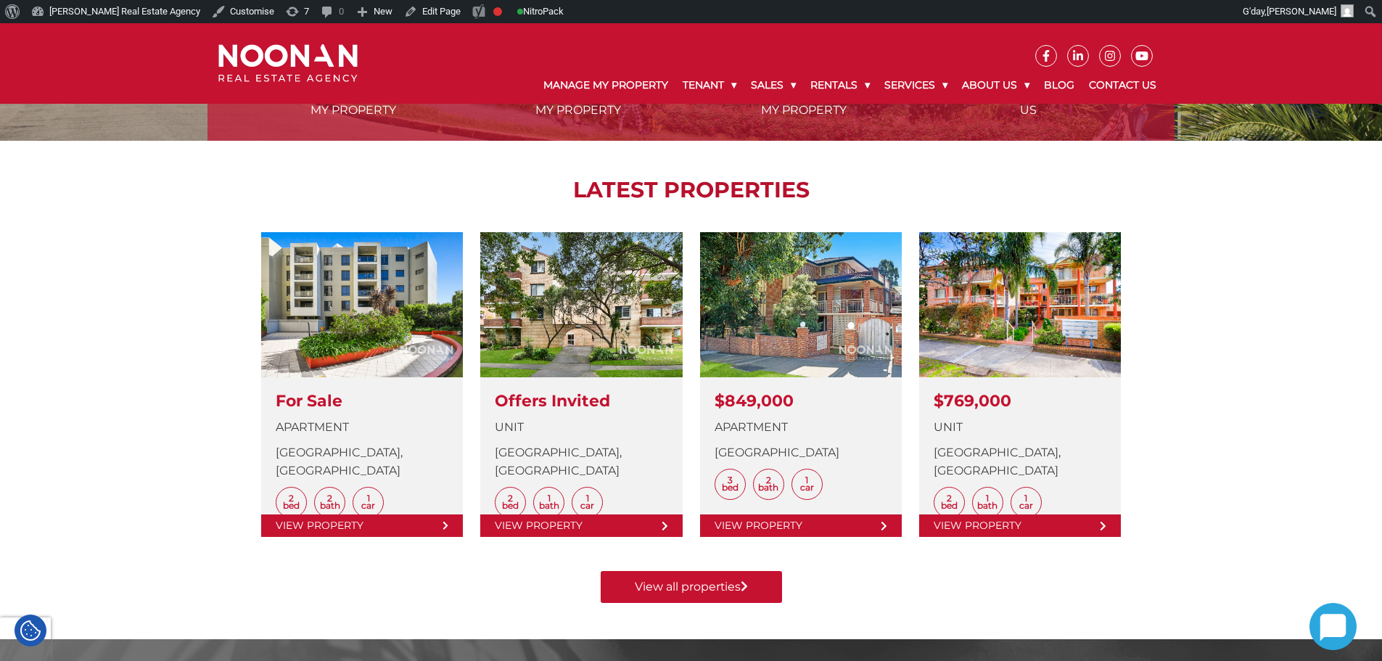
scroll to position [508, 0]
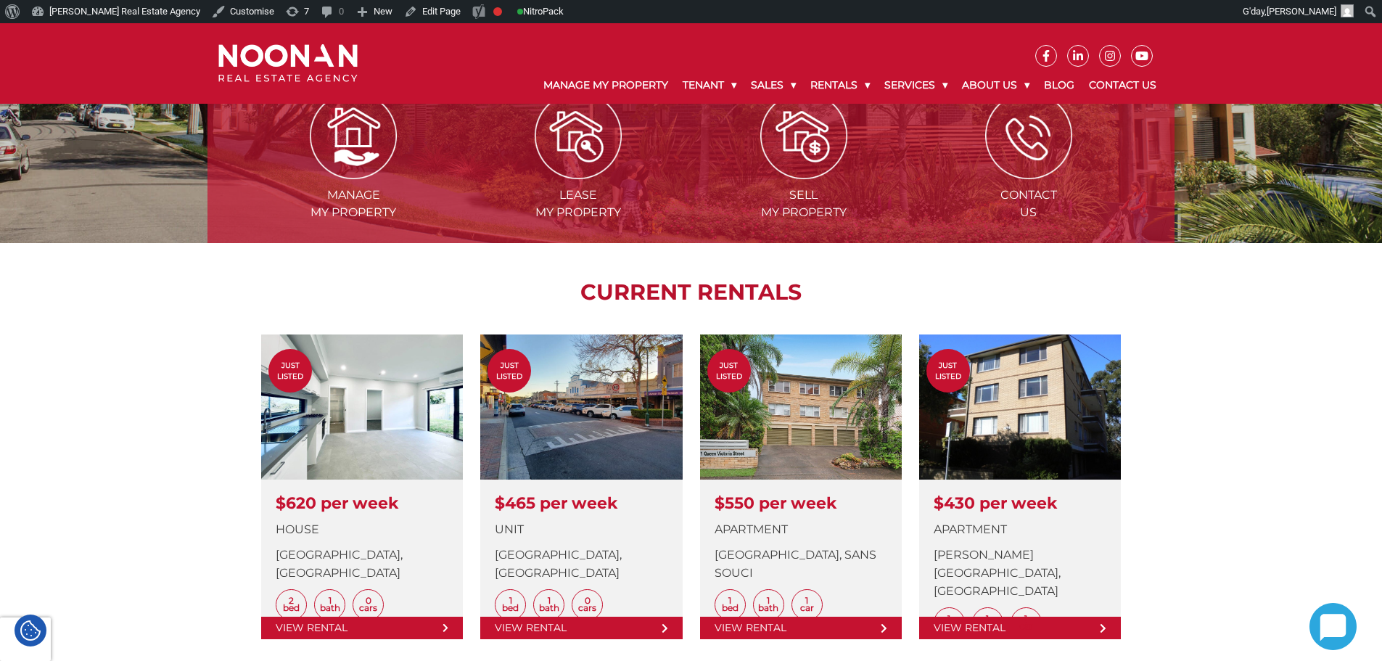
scroll to position [363, 0]
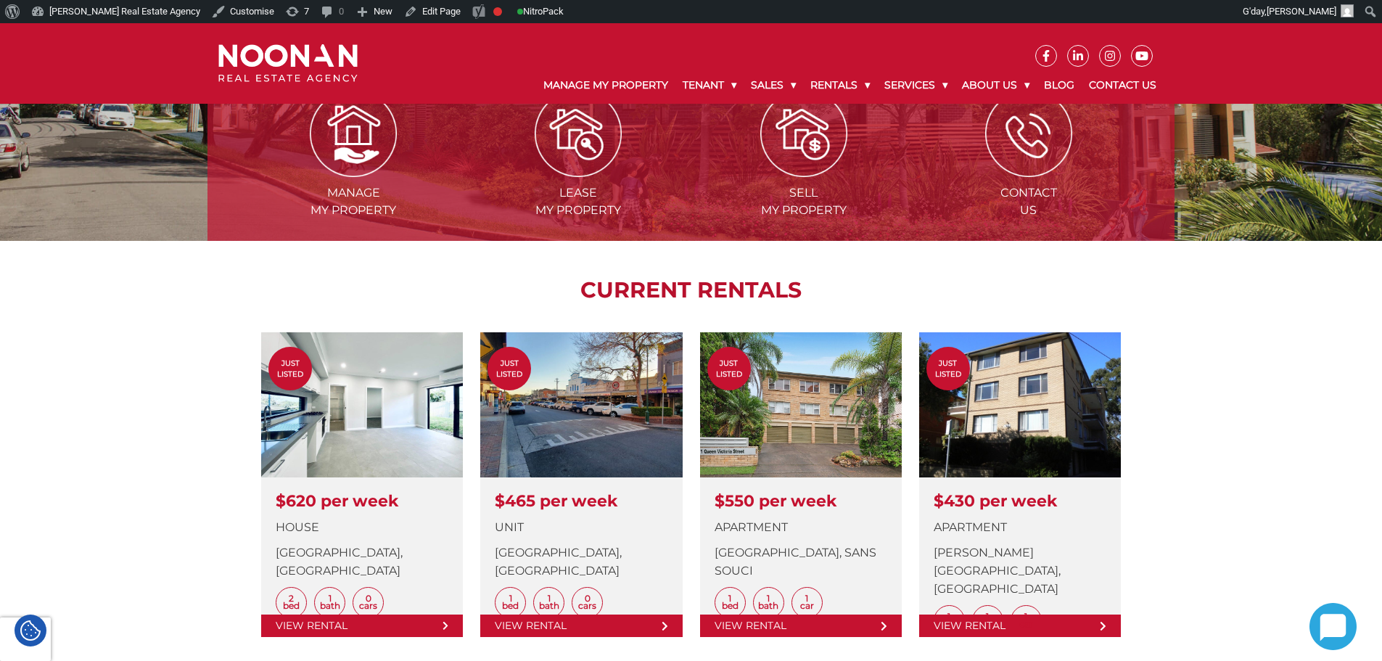
drag, startPoint x: 1318, startPoint y: 398, endPoint x: 1121, endPoint y: 239, distance: 252.7
click at [1318, 398] on div "Manage my Property Lease my Property Sell my Property Contact Us CURRENT RENTAL…" at bounding box center [691, 385] width 1382 height 707
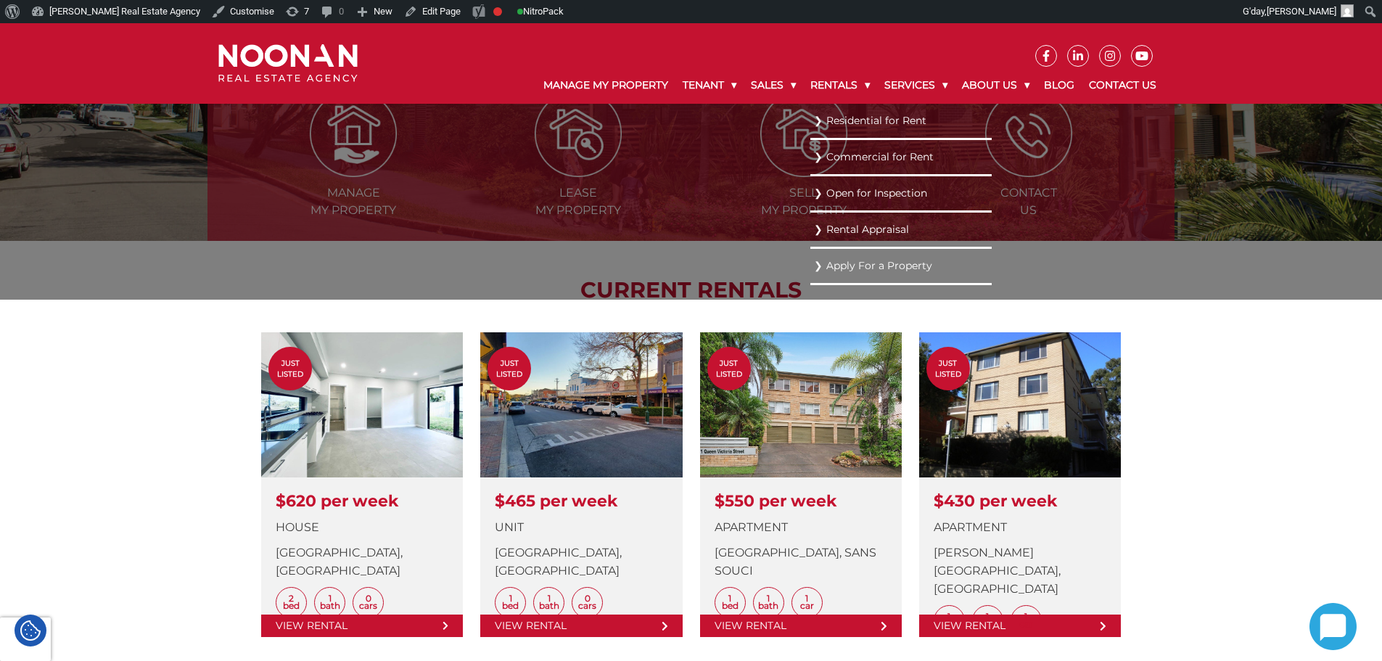
click at [854, 129] on link "Residential for Rent" at bounding box center [901, 121] width 174 height 20
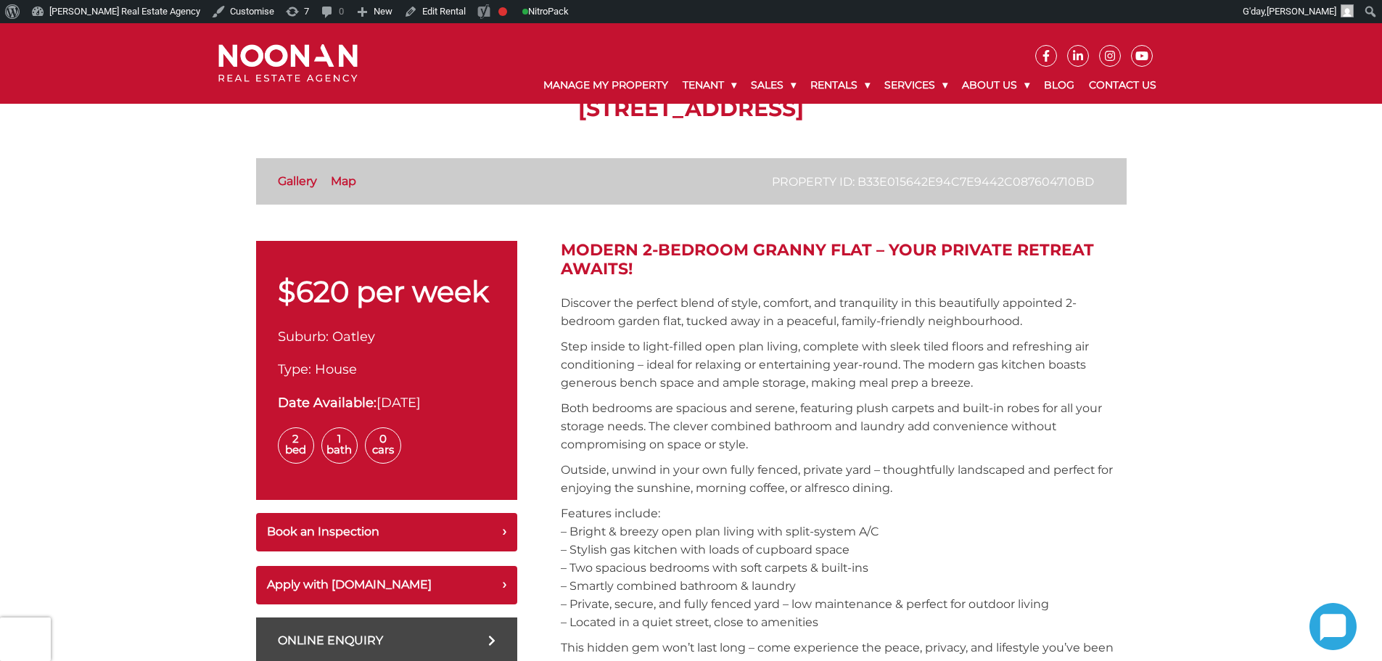
scroll to position [218, 0]
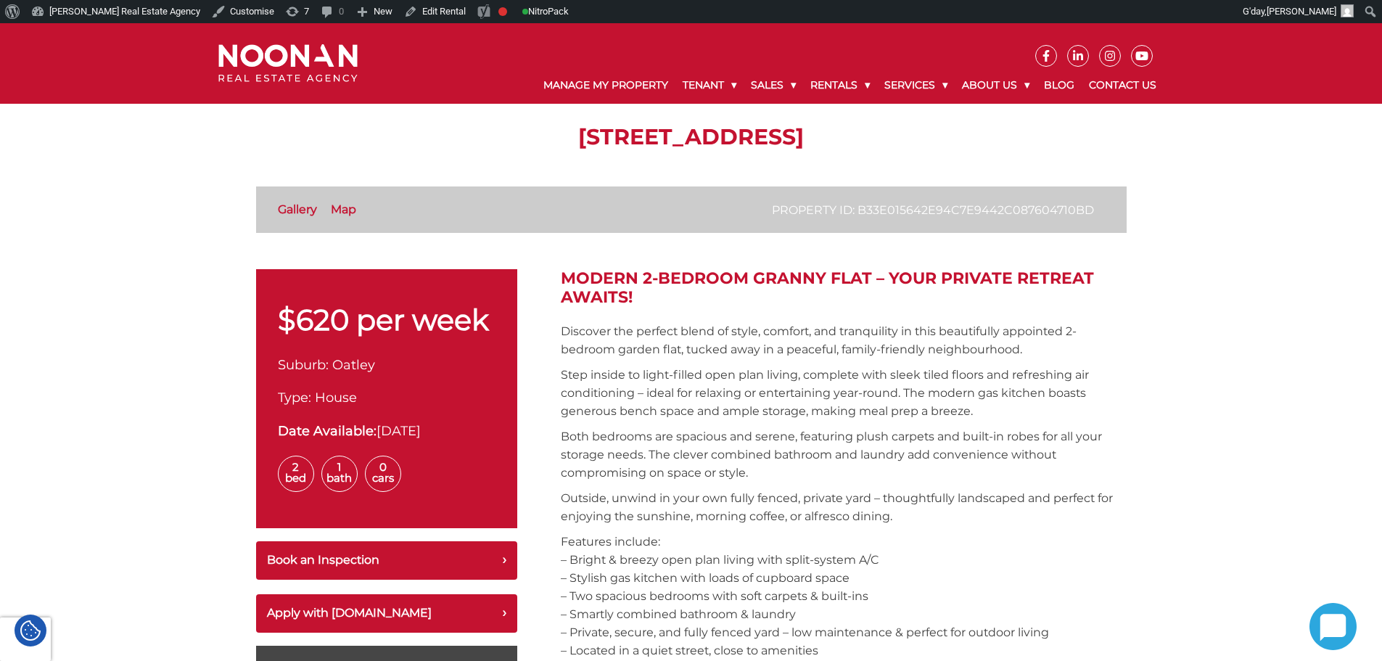
scroll to position [145, 0]
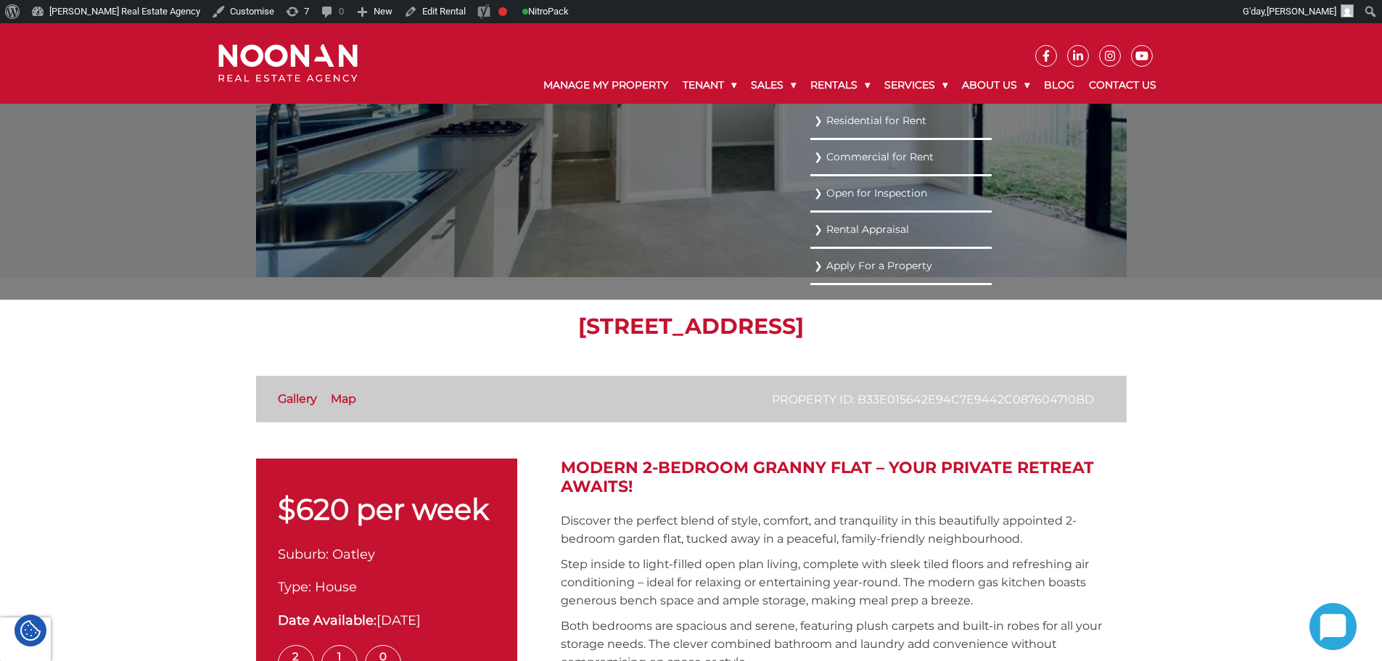
click at [843, 115] on link "Residential for Rent" at bounding box center [901, 121] width 174 height 20
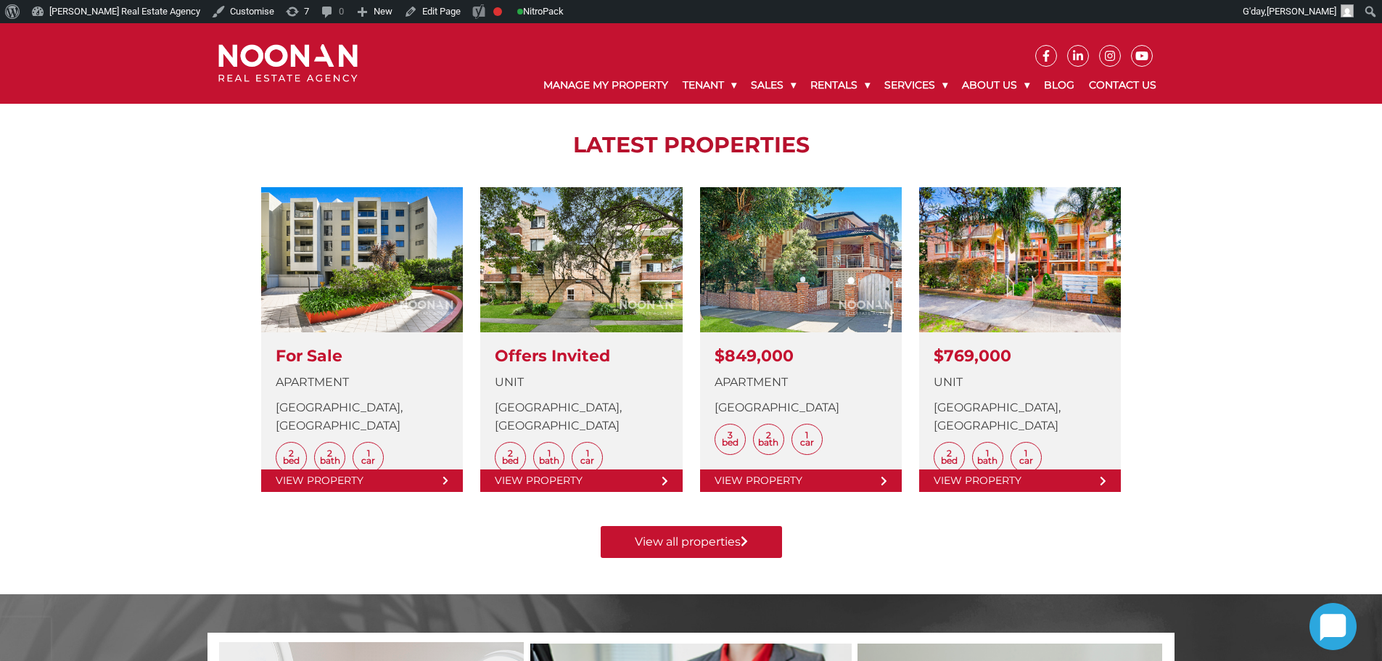
scroll to position [508, 0]
click at [202, 294] on div "Manage my Property Lease my Property Sell my Property Contact Us LATEST PROPERT…" at bounding box center [691, 240] width 1382 height 707
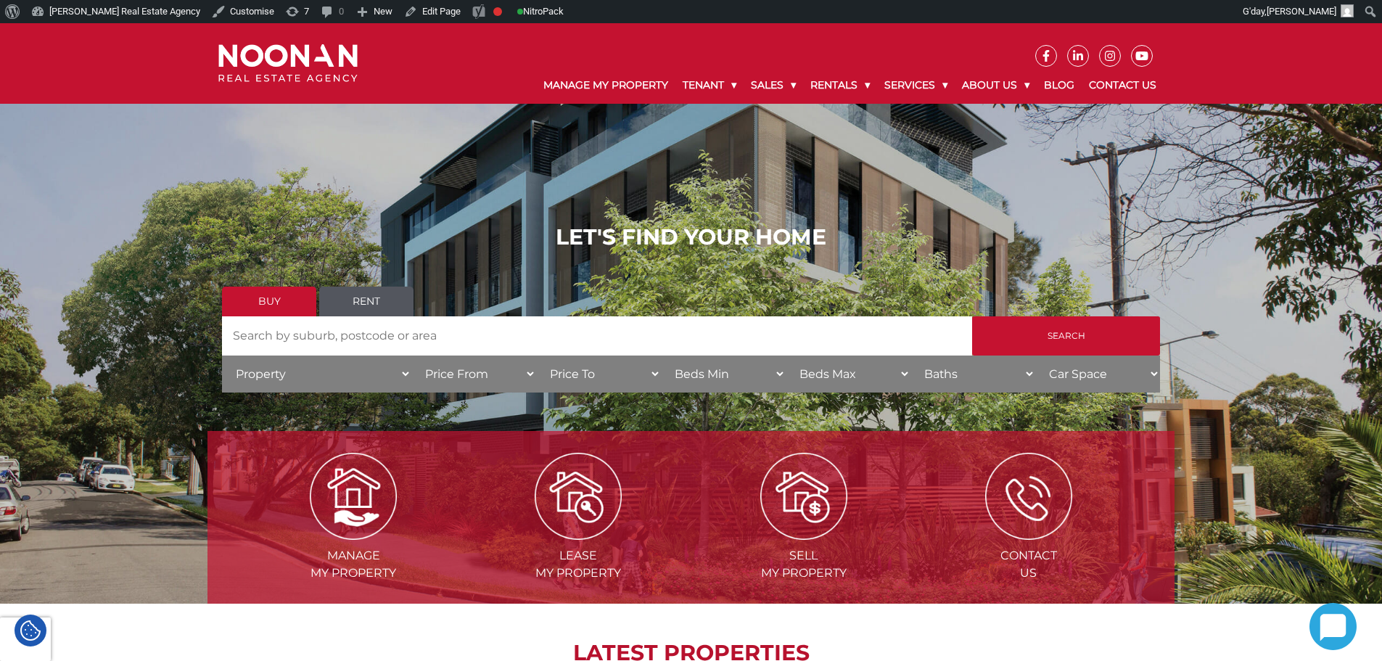
click at [375, 296] on link "Rent" at bounding box center [366, 302] width 94 height 30
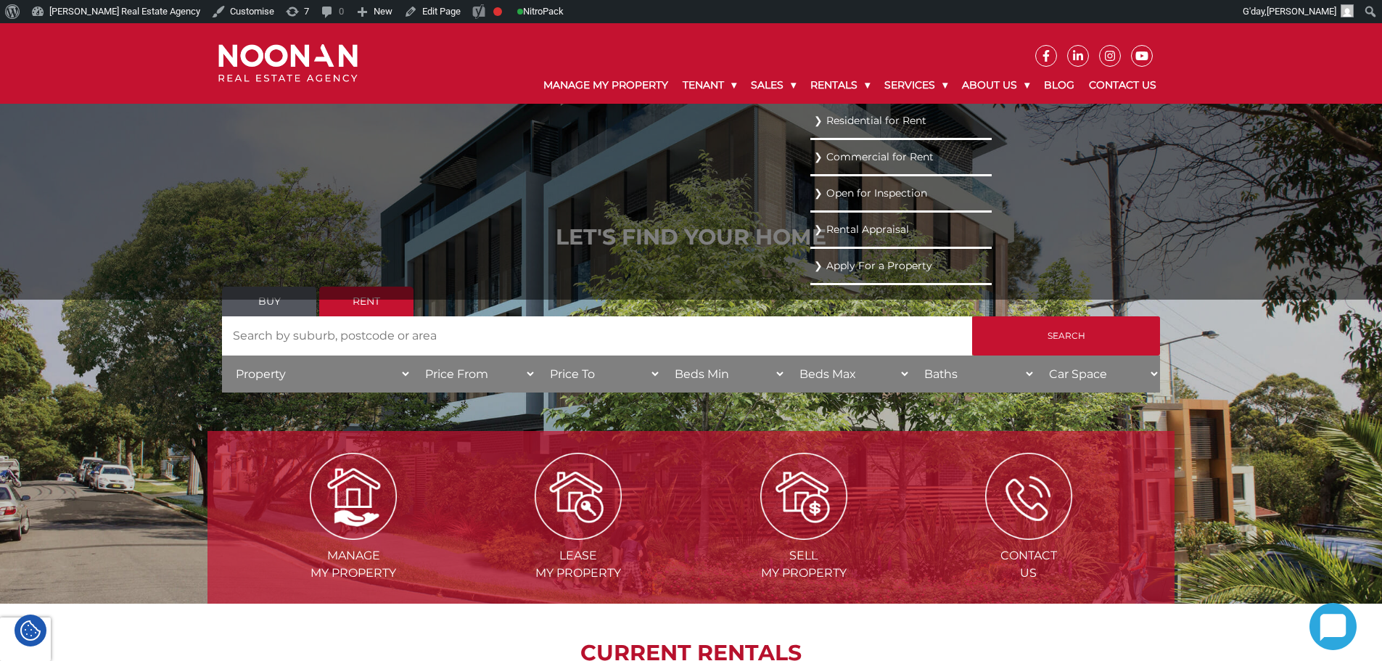
click at [857, 111] on link "Residential for Rent" at bounding box center [901, 121] width 174 height 20
click at [856, 121] on link "Residential for Rent" at bounding box center [901, 121] width 174 height 20
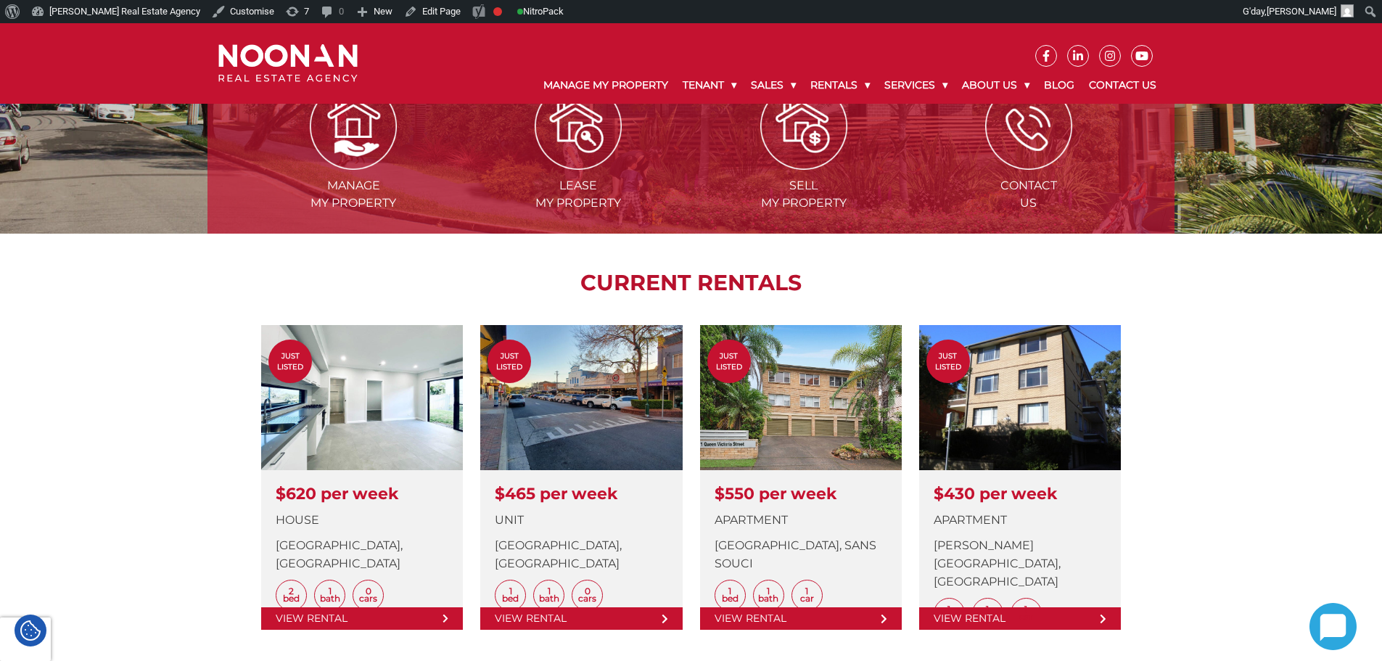
scroll to position [508, 0]
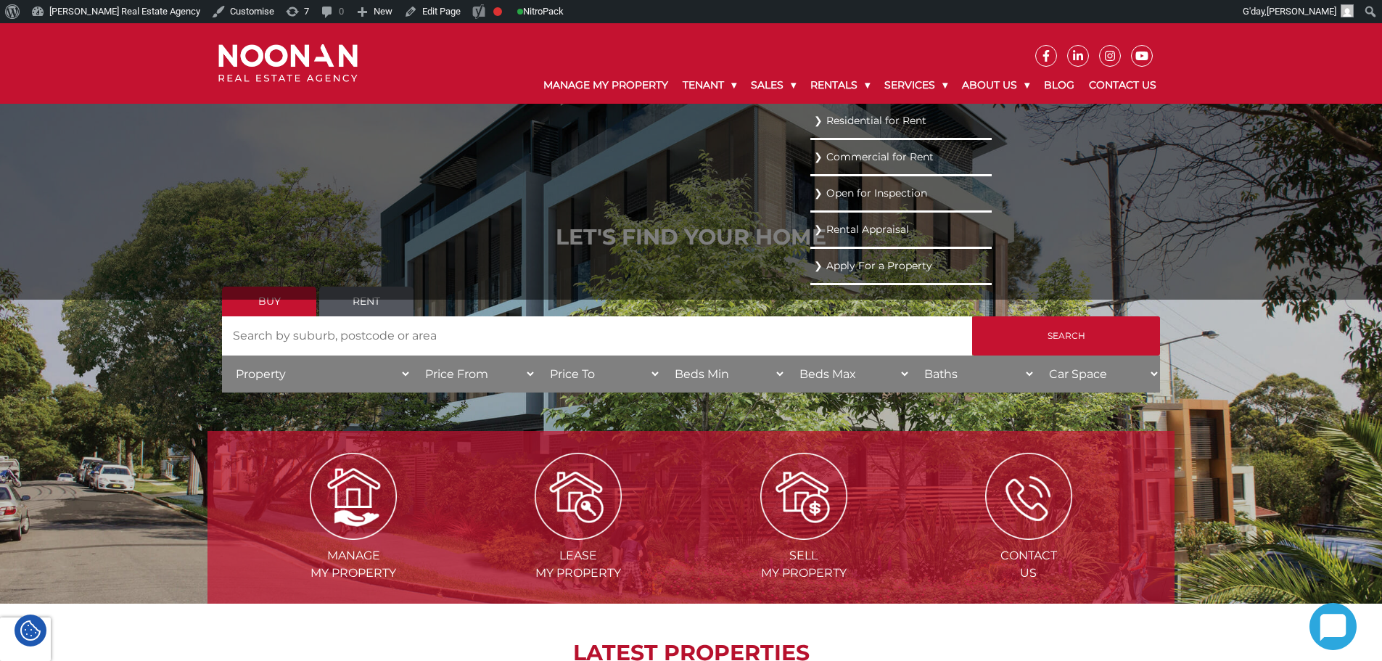
click at [852, 125] on link "Residential for Rent" at bounding box center [901, 121] width 174 height 20
